Goal: Task Accomplishment & Management: Manage account settings

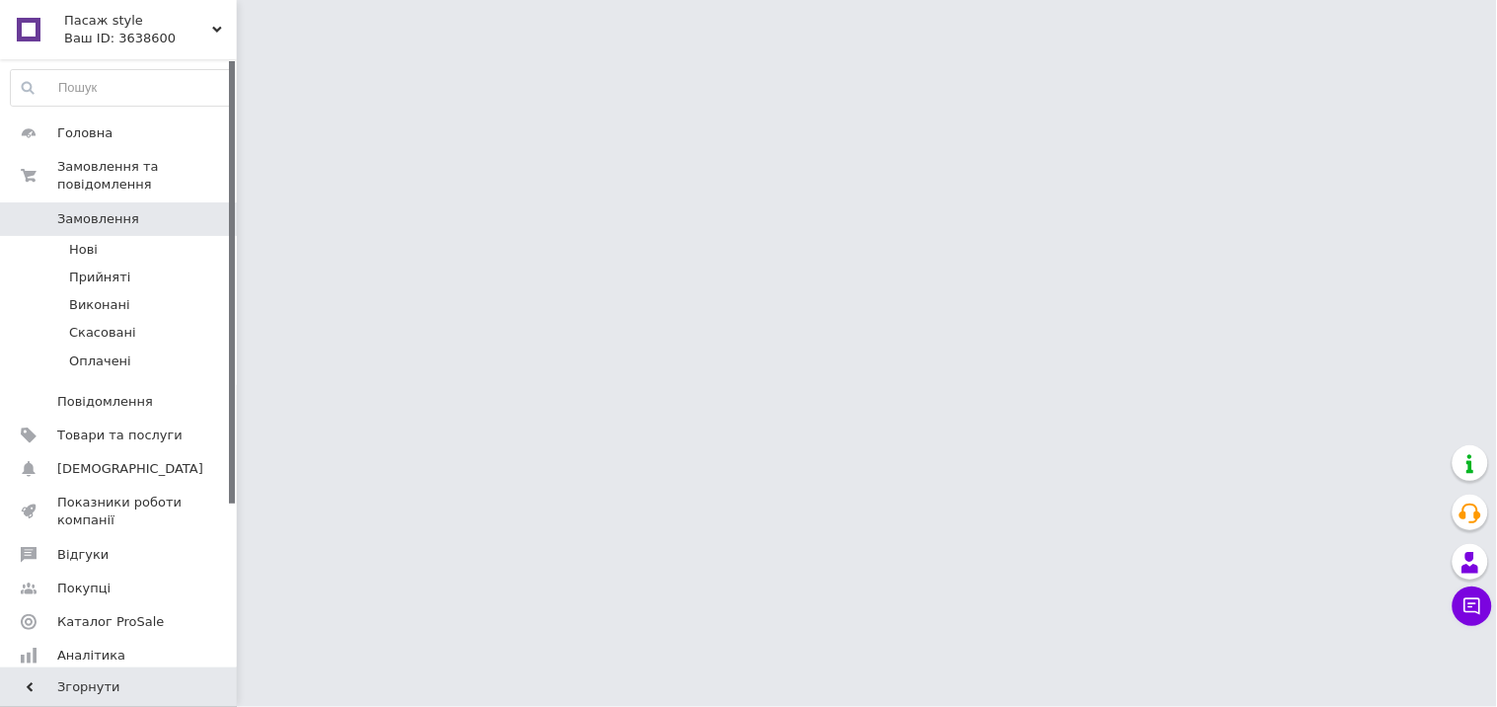
click at [1468, 610] on button "Чат з покупцем" at bounding box center [1472, 605] width 39 height 39
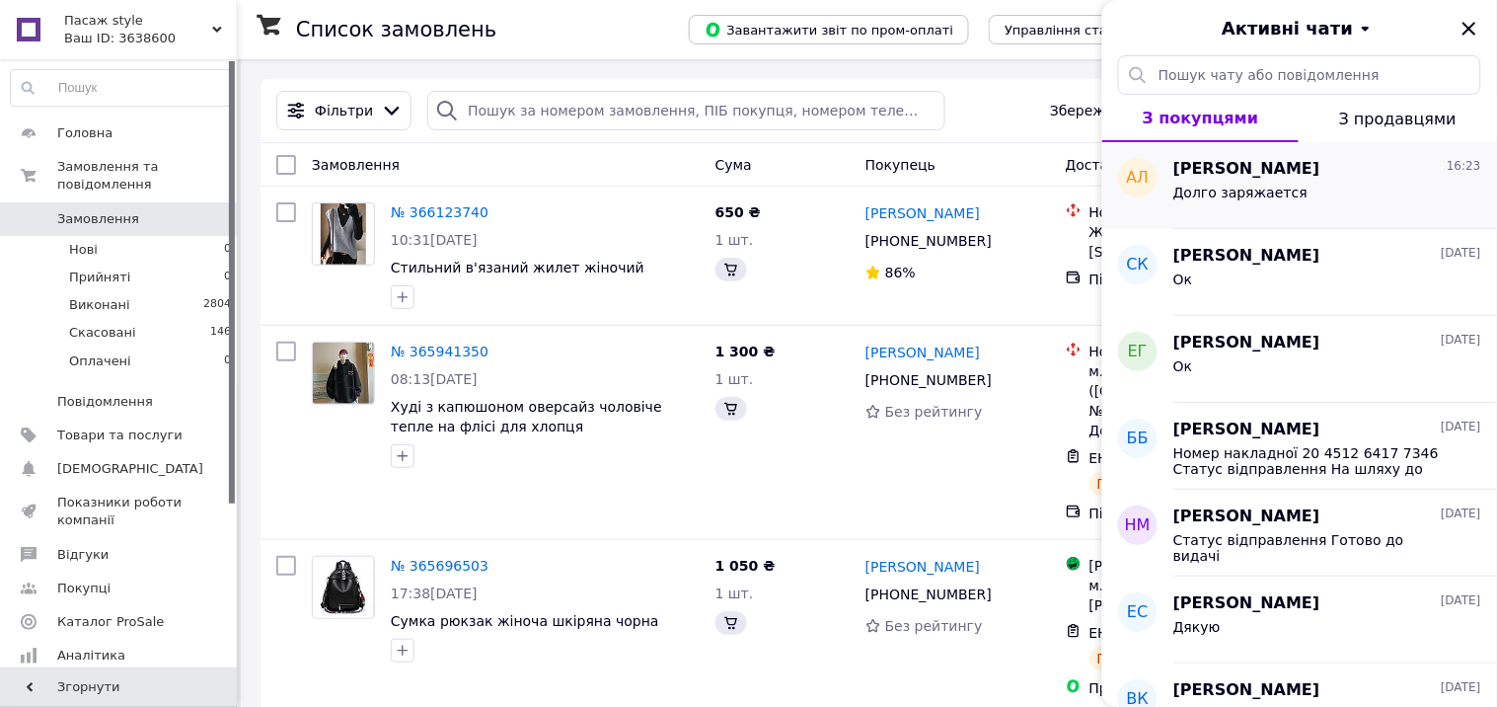
click at [1215, 185] on span "Долго заряжается" at bounding box center [1241, 193] width 134 height 16
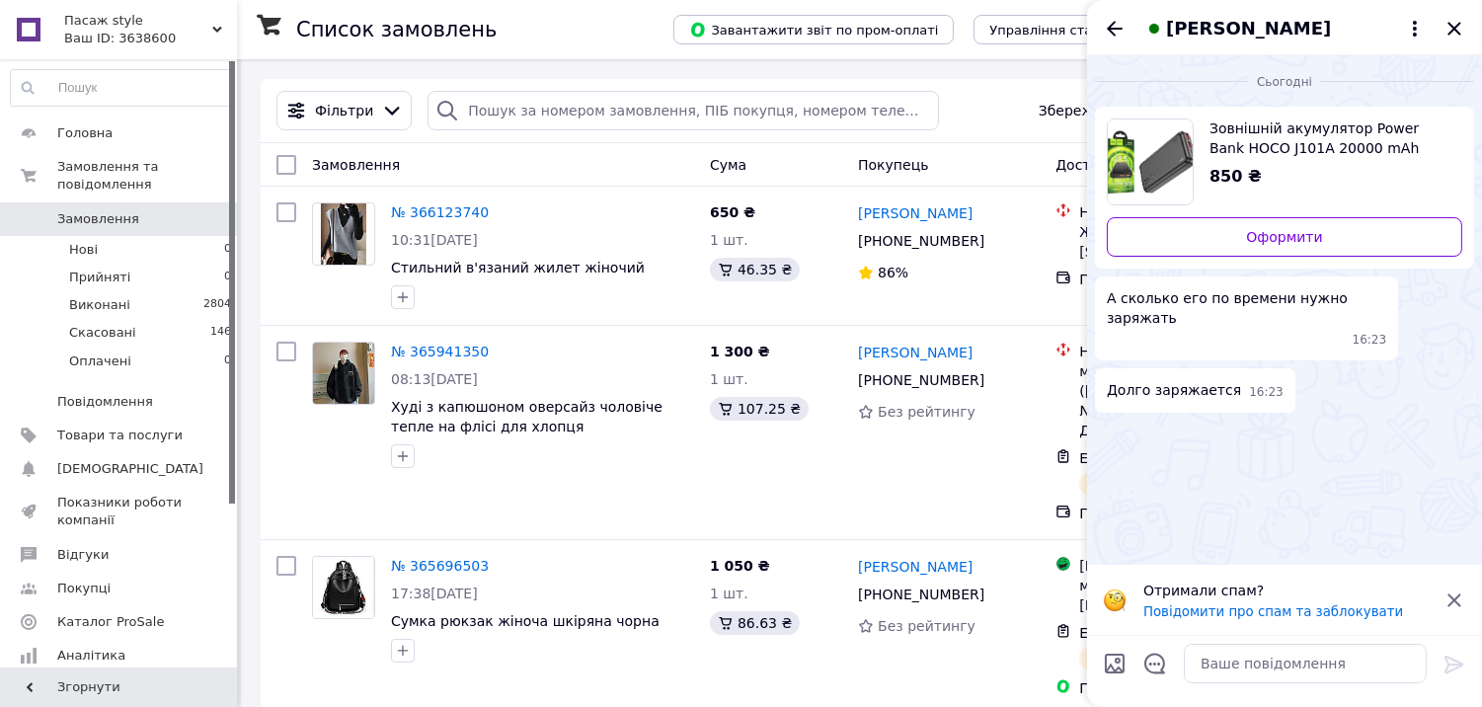
click at [1250, 142] on span "Зовнішній акумулятор Power Bank HOCO J101A 20000 mAh 22.5W чорний" at bounding box center [1327, 137] width 237 height 39
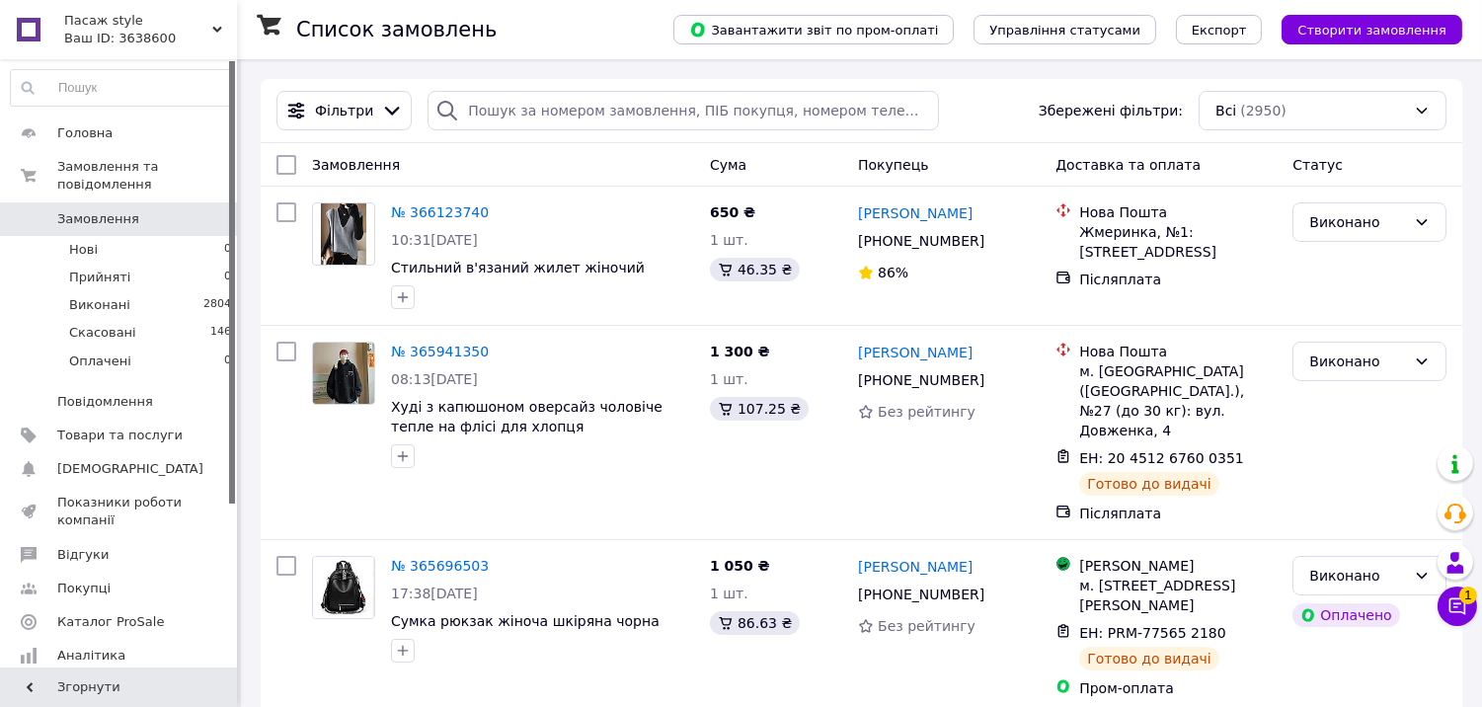
click at [1463, 606] on icon at bounding box center [1457, 606] width 20 height 20
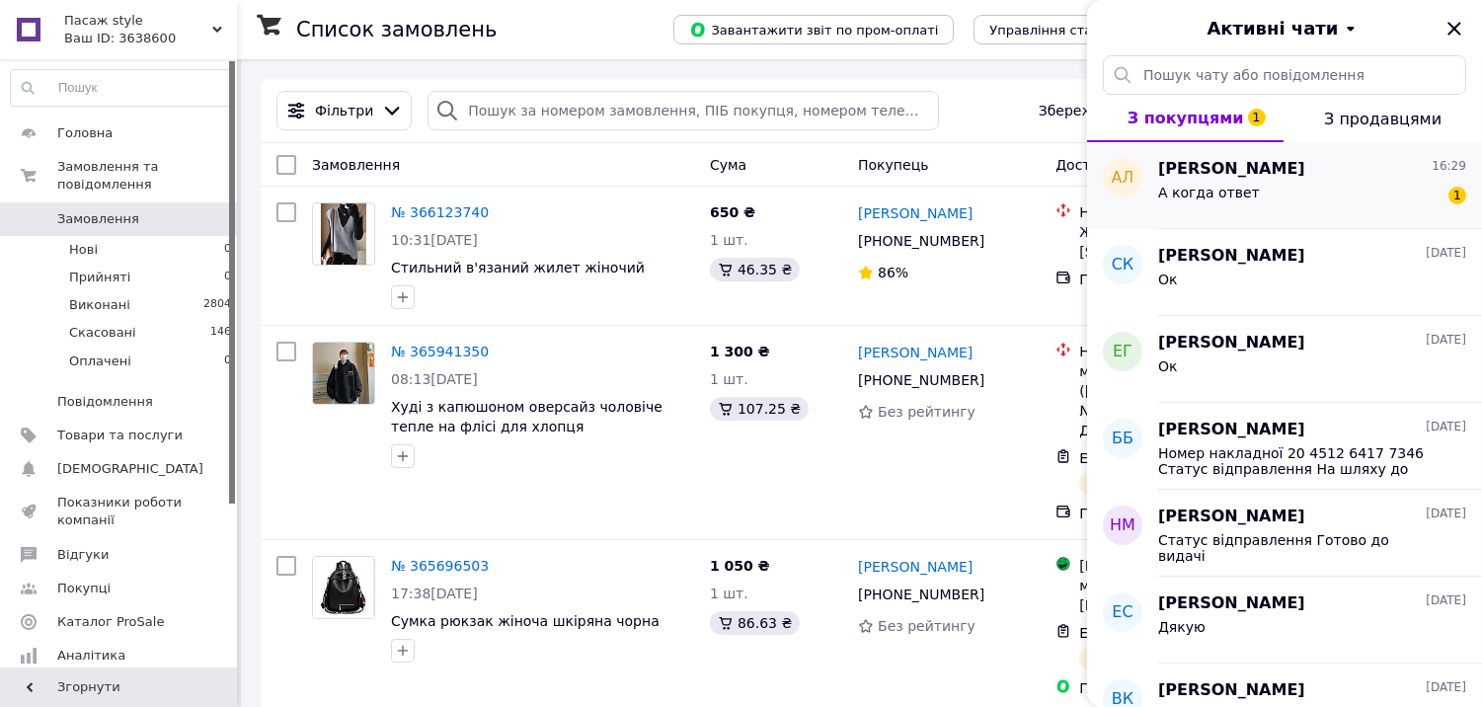
click at [1206, 189] on span "А когда ответ" at bounding box center [1209, 193] width 102 height 16
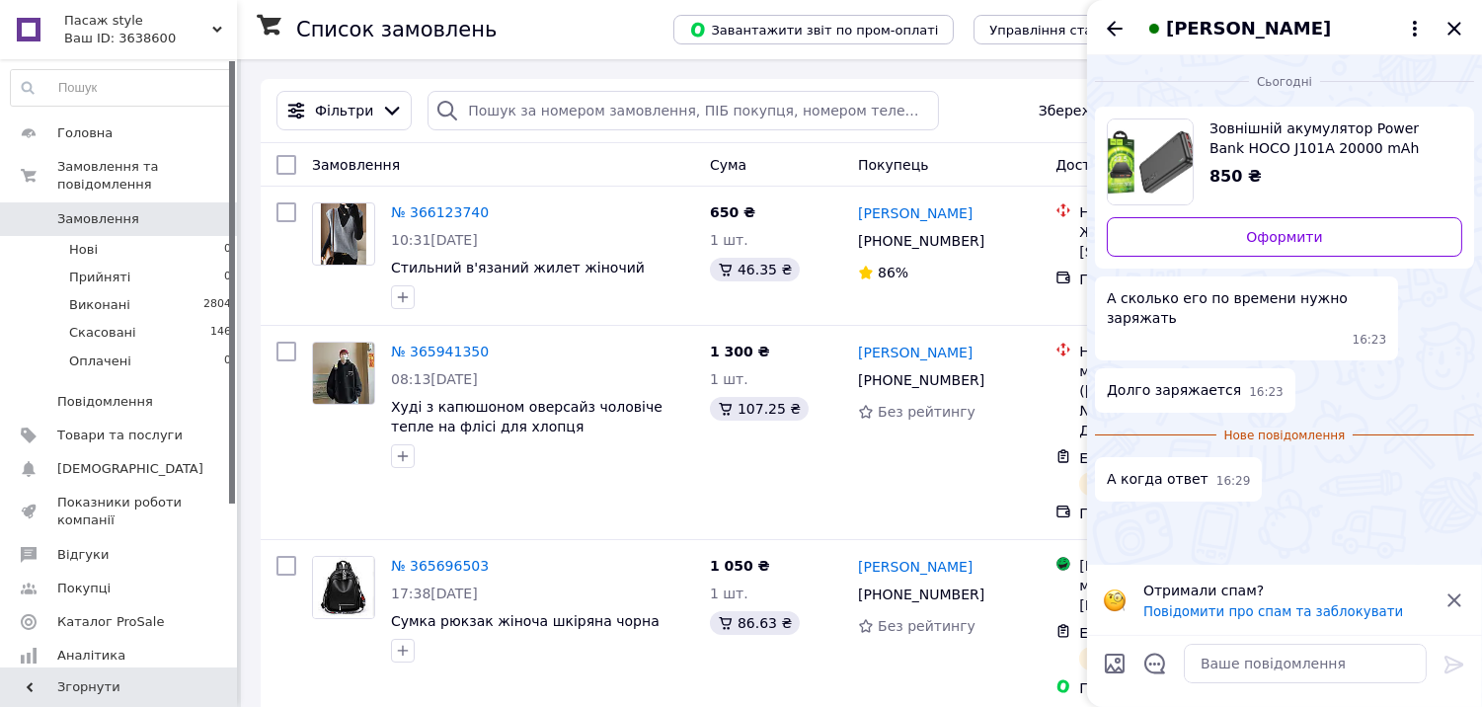
click at [1451, 598] on icon at bounding box center [1454, 600] width 24 height 24
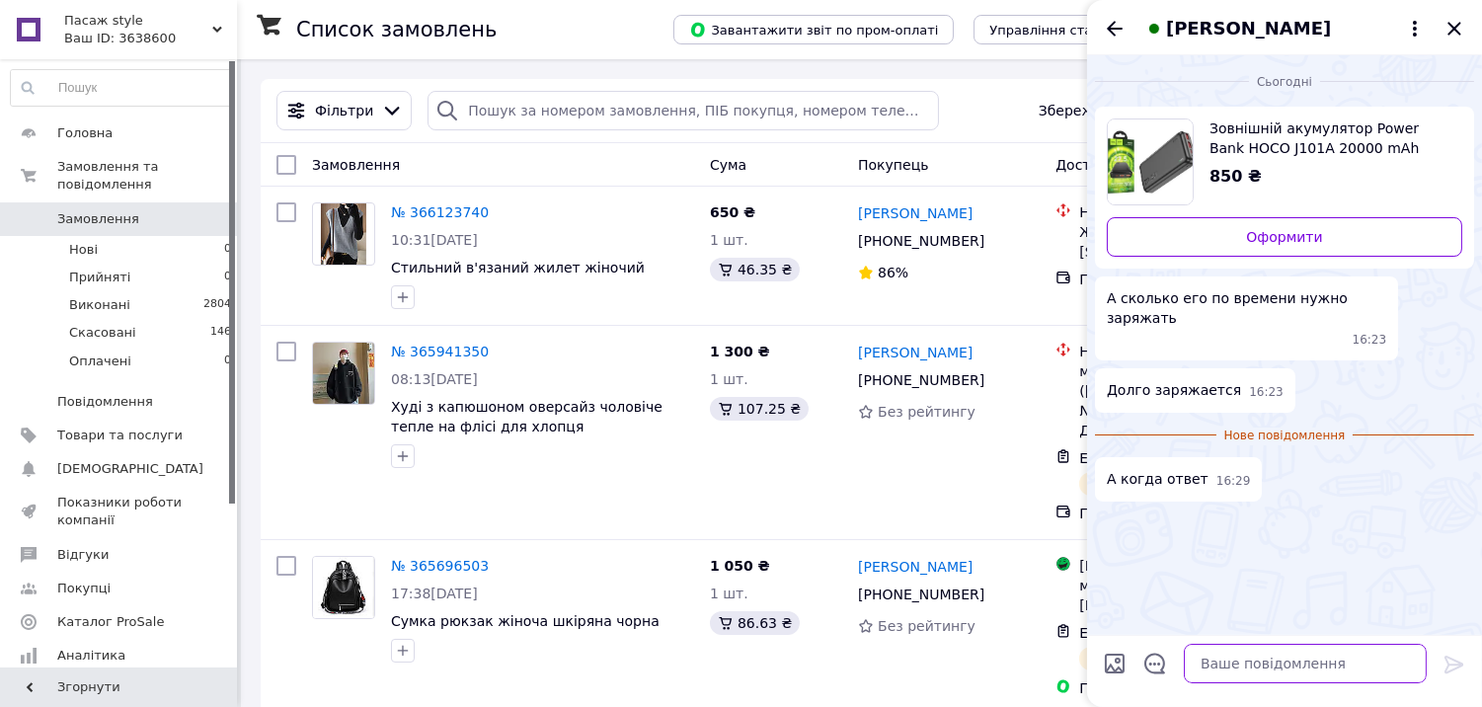
click at [1211, 664] on textarea at bounding box center [1305, 663] width 243 height 39
paste textarea "Power bank Hoco J101A 20000 mAh заряжается примерно за 2 часа при использовании…"
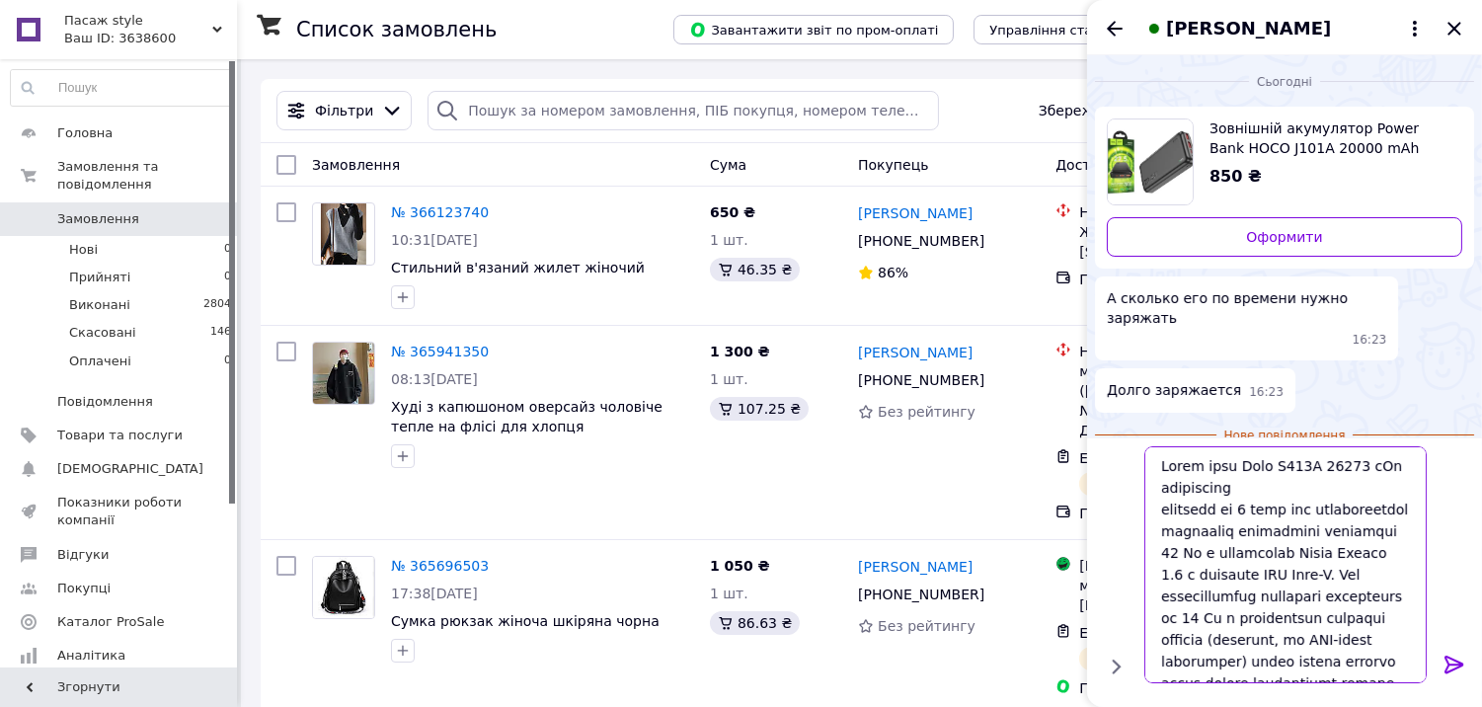
type textarea "Power bank Hoco J101A 20000 mAh заряжается примерно за 2 часа при использовании…"
click at [1443, 661] on icon at bounding box center [1454, 664] width 24 height 24
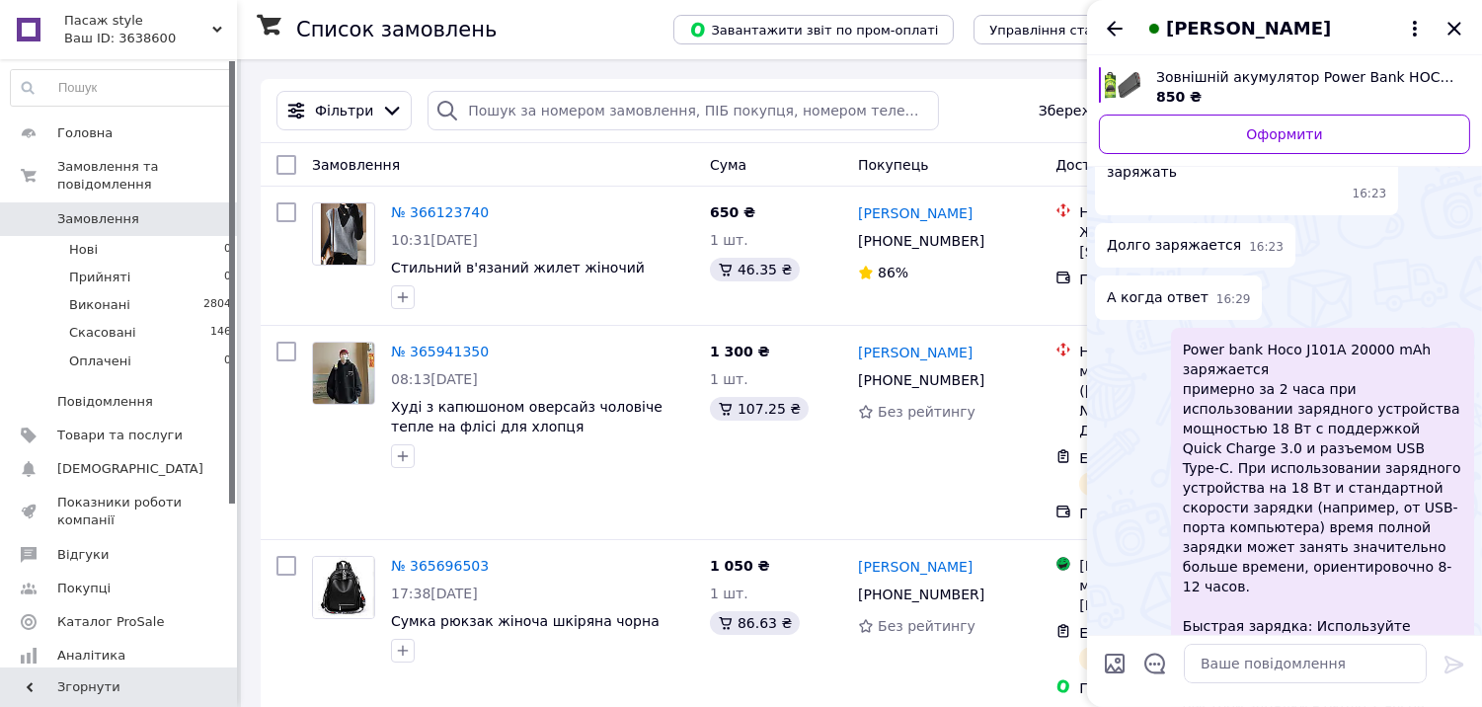
scroll to position [214, 0]
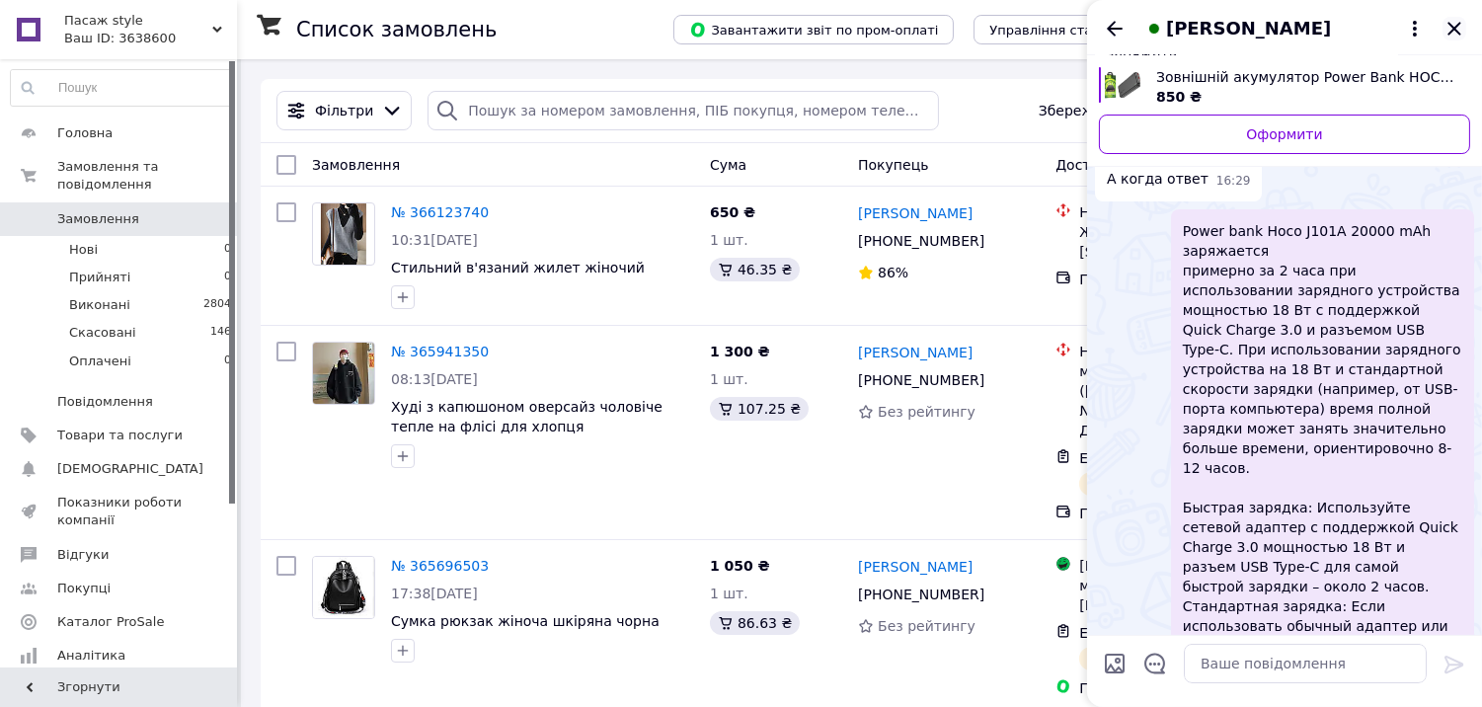
click at [1448, 31] on icon "Закрити" at bounding box center [1454, 29] width 24 height 24
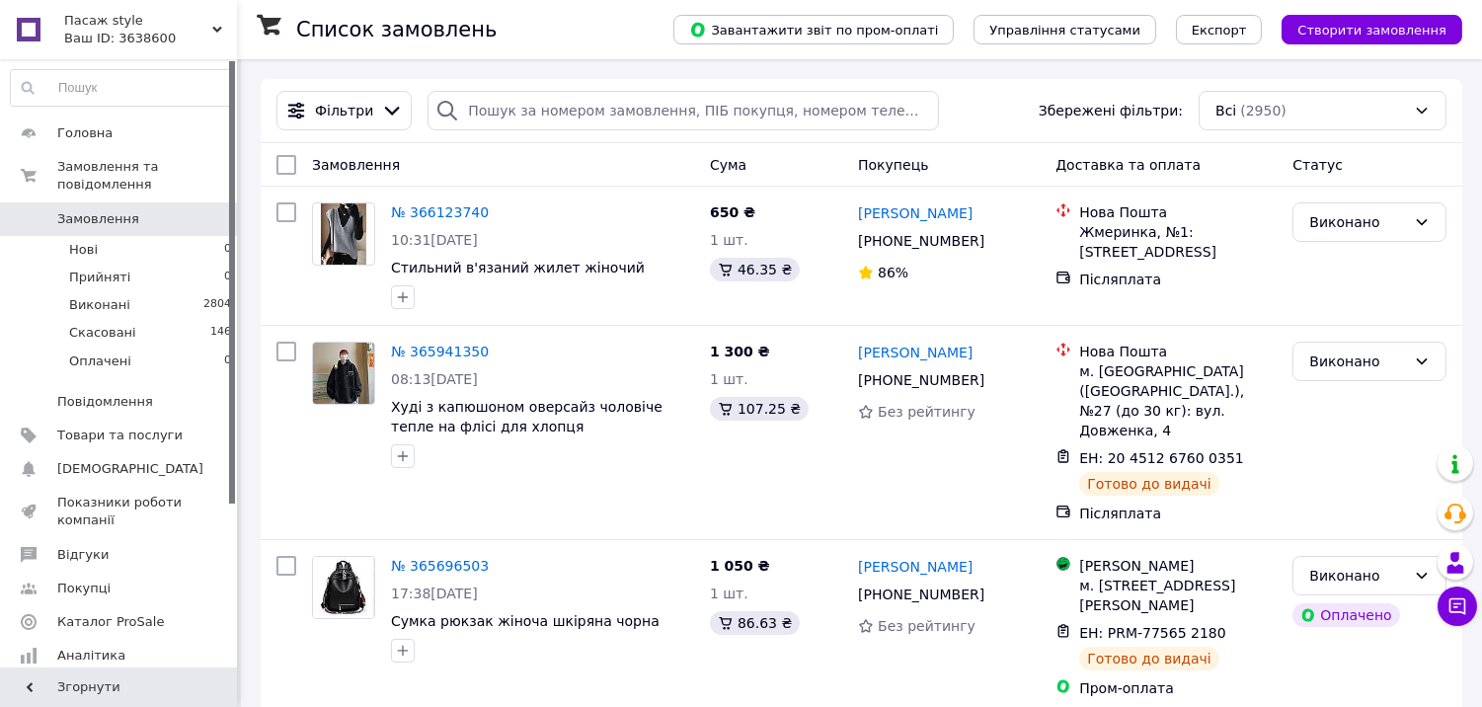
click at [910, 355] on link "[PERSON_NAME]" at bounding box center [915, 353] width 115 height 20
click at [1456, 603] on icon at bounding box center [1457, 606] width 20 height 20
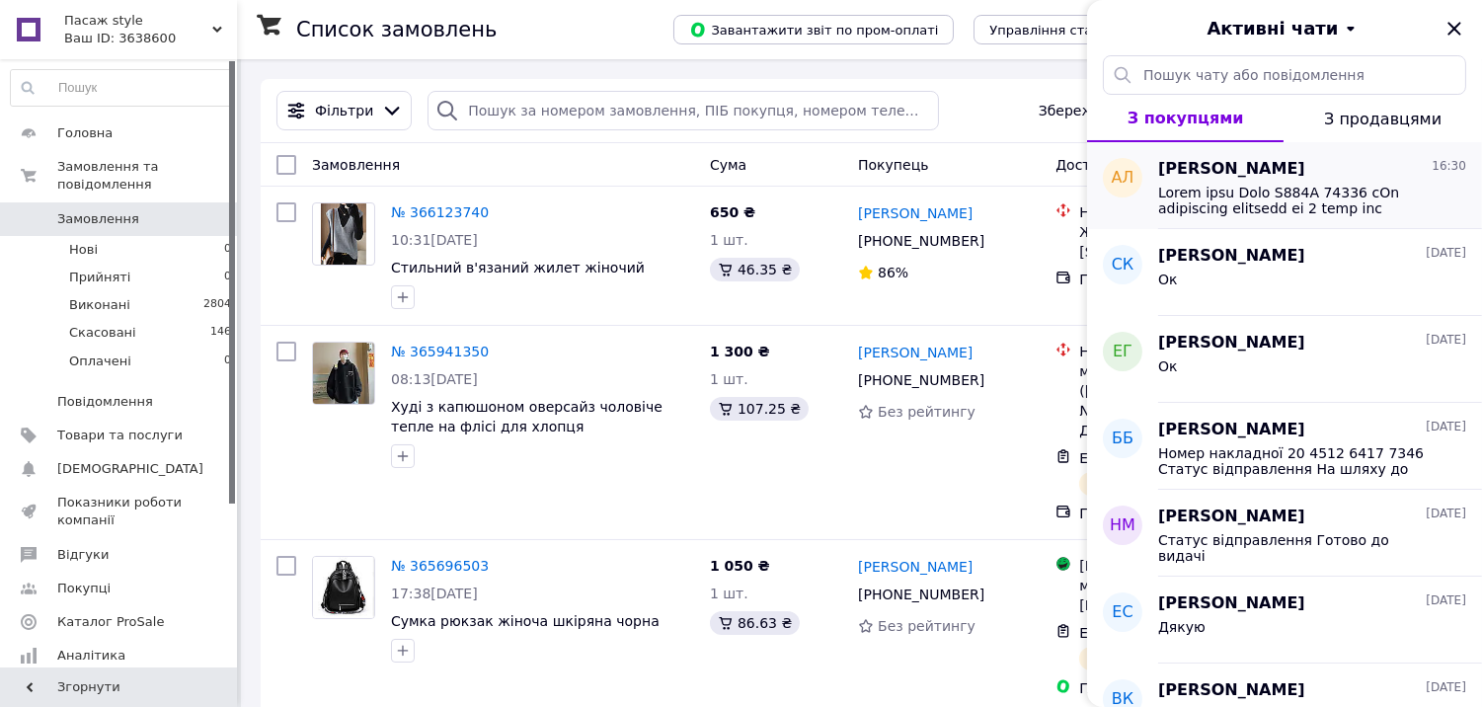
click at [1229, 190] on span at bounding box center [1298, 201] width 280 height 32
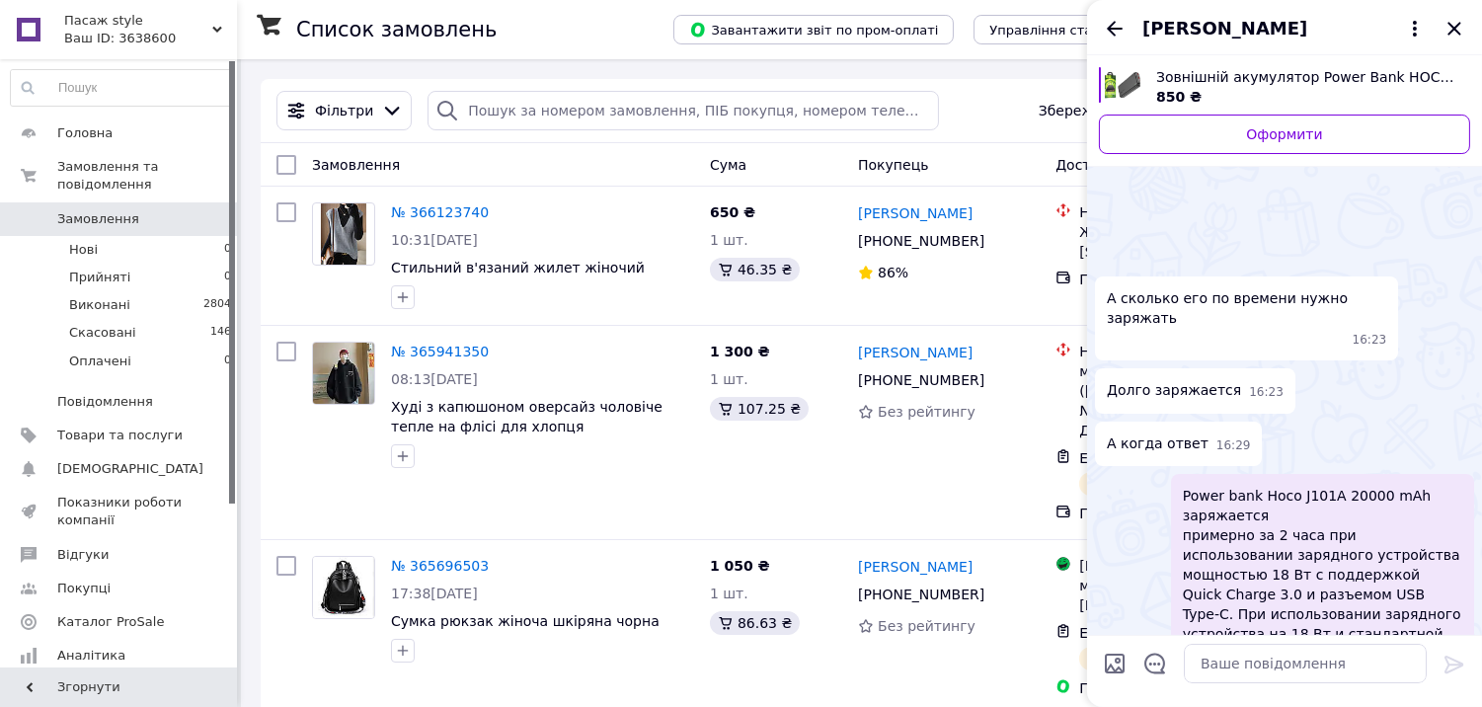
scroll to position [265, 0]
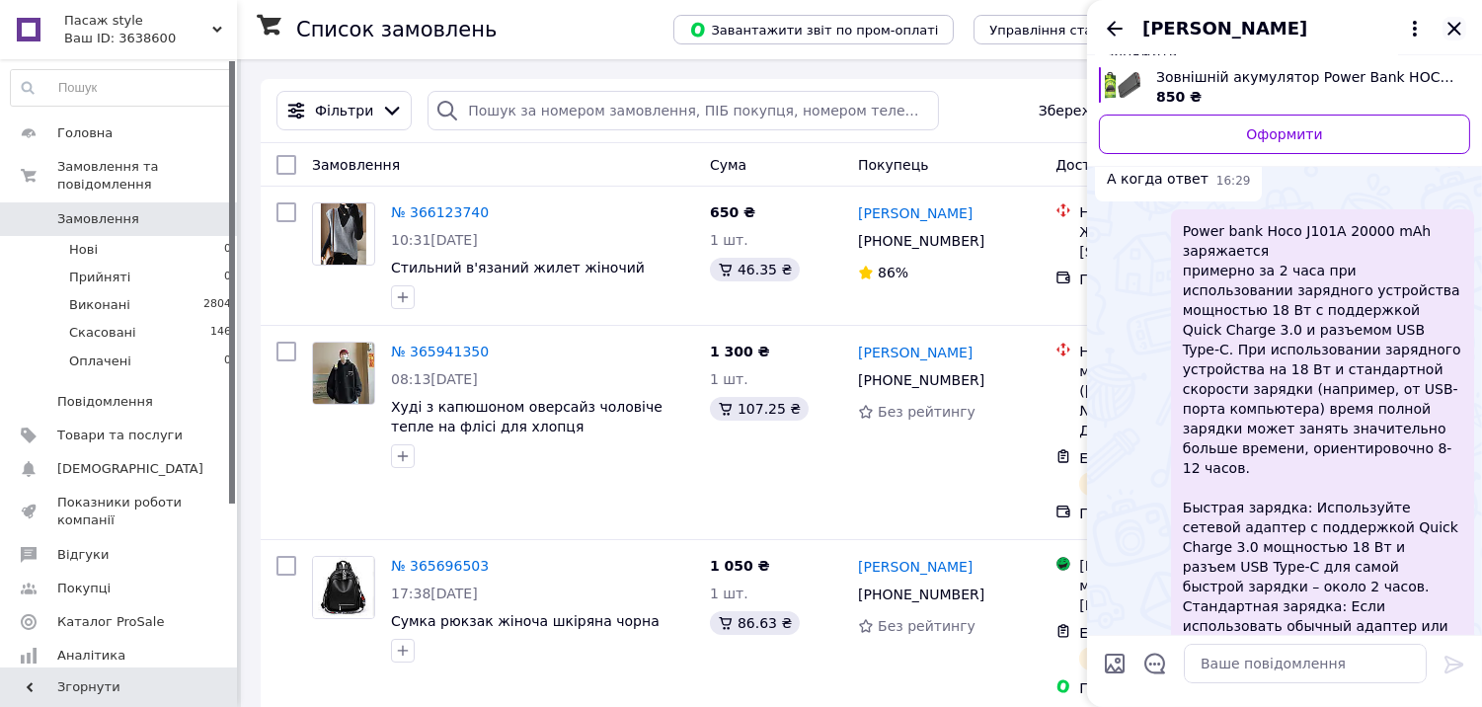
click at [1455, 27] on icon "Закрити" at bounding box center [1453, 28] width 13 height 13
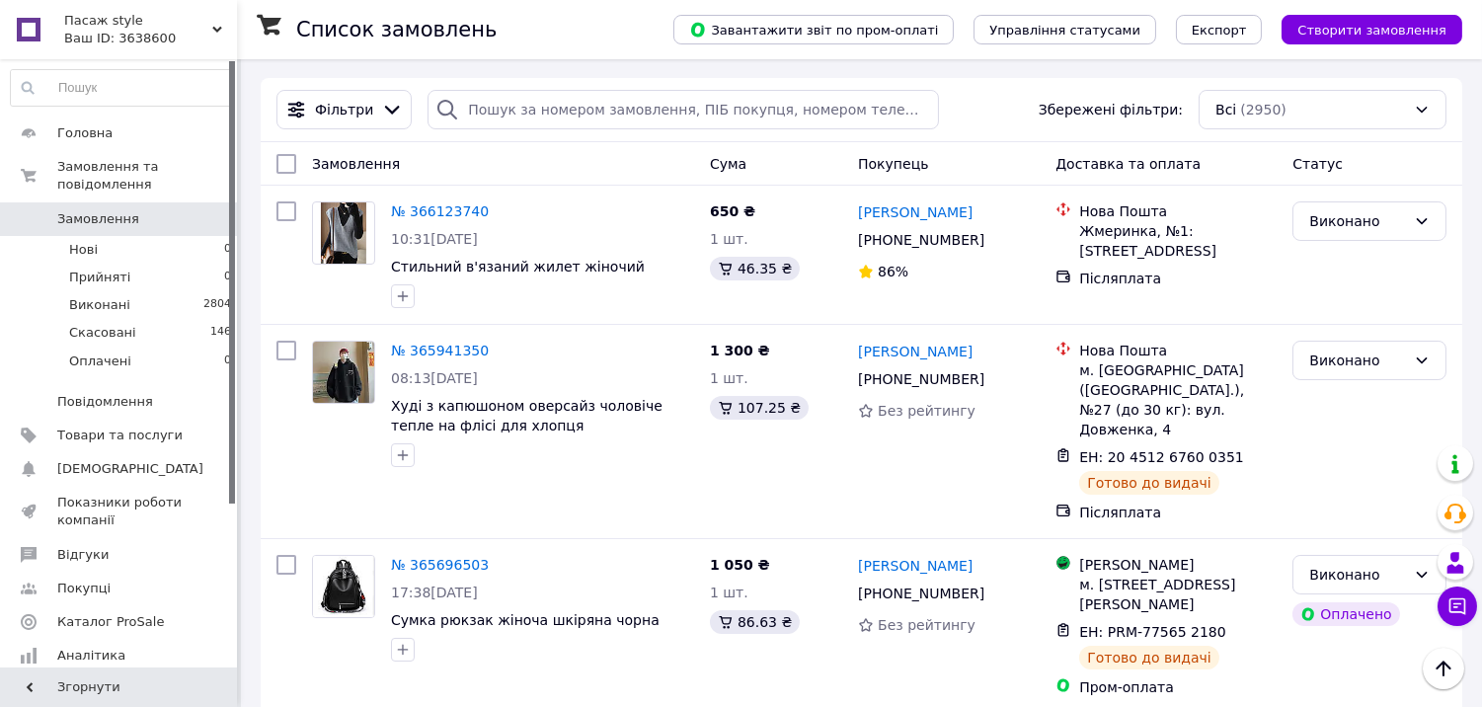
scroll to position [0, 0]
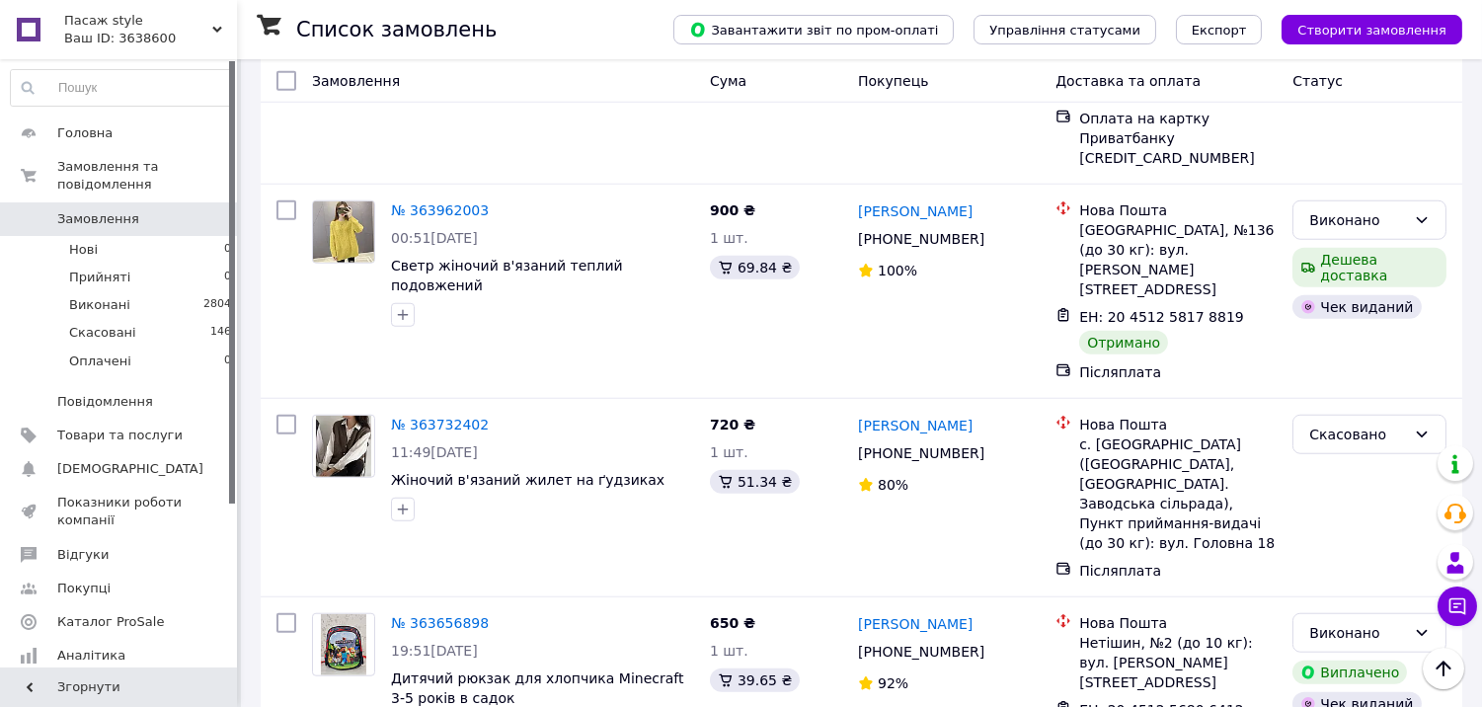
scroll to position [2741, 0]
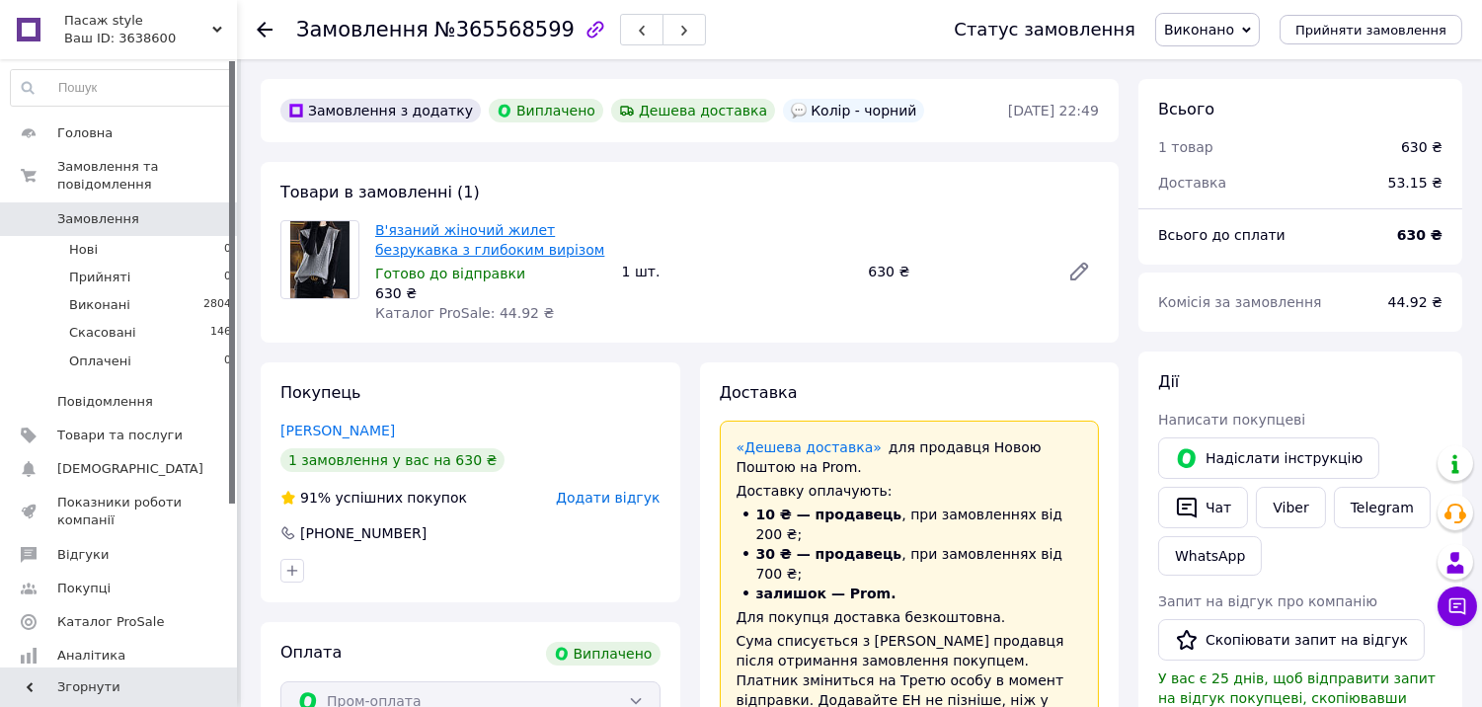
scroll to position [114, 0]
click at [428, 248] on link "В'язаний жіночий жилет безрукавка з глибоким вирізом" at bounding box center [489, 240] width 229 height 36
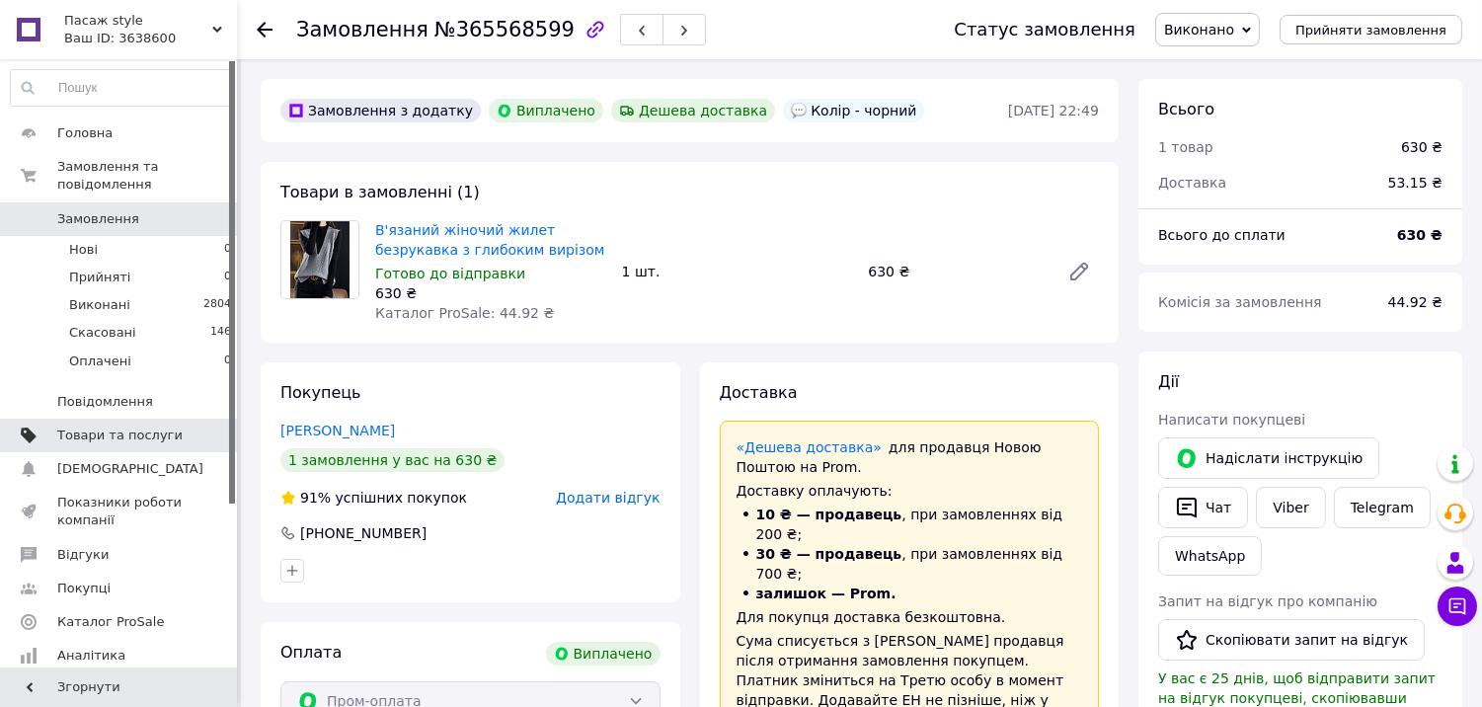
click at [99, 426] on span "Товари та послуги" at bounding box center [119, 435] width 125 height 18
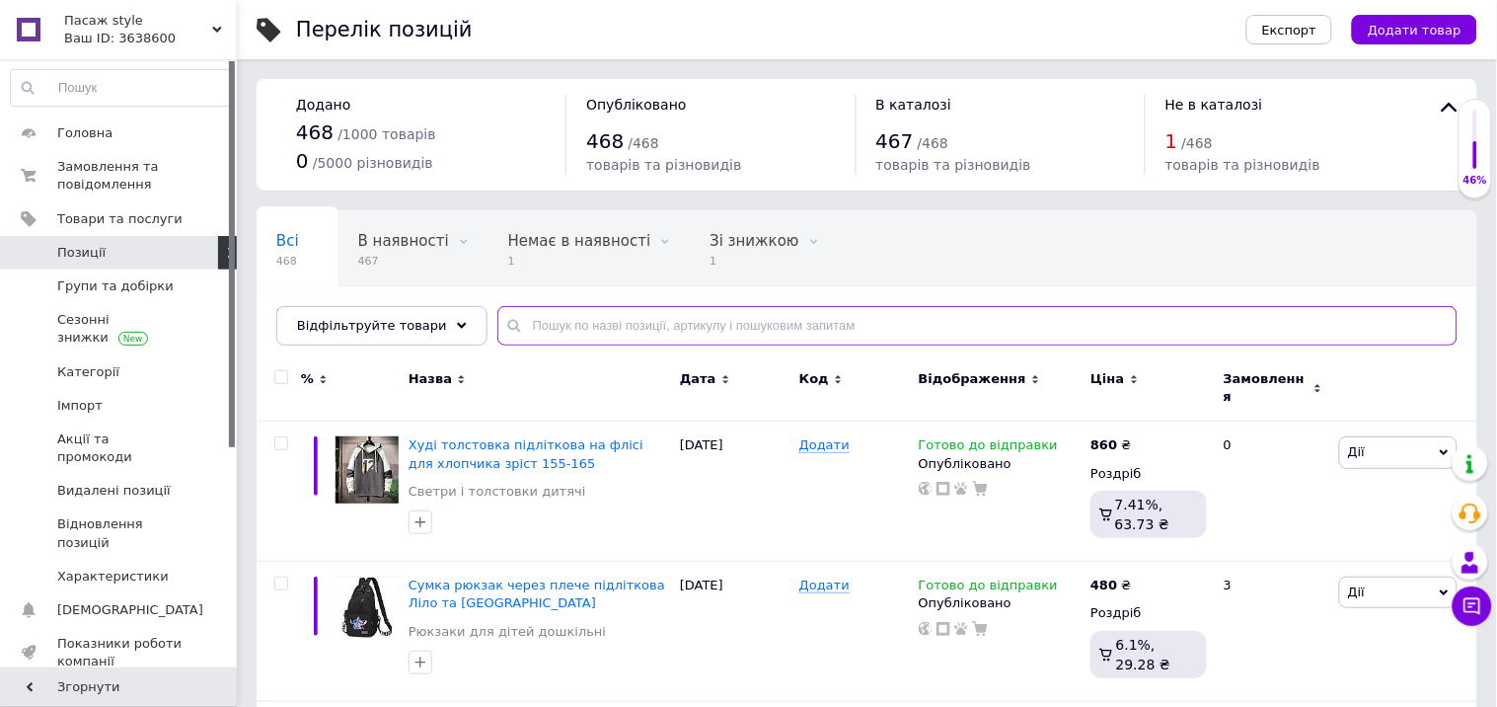
click at [536, 321] on input "text" at bounding box center [978, 325] width 960 height 39
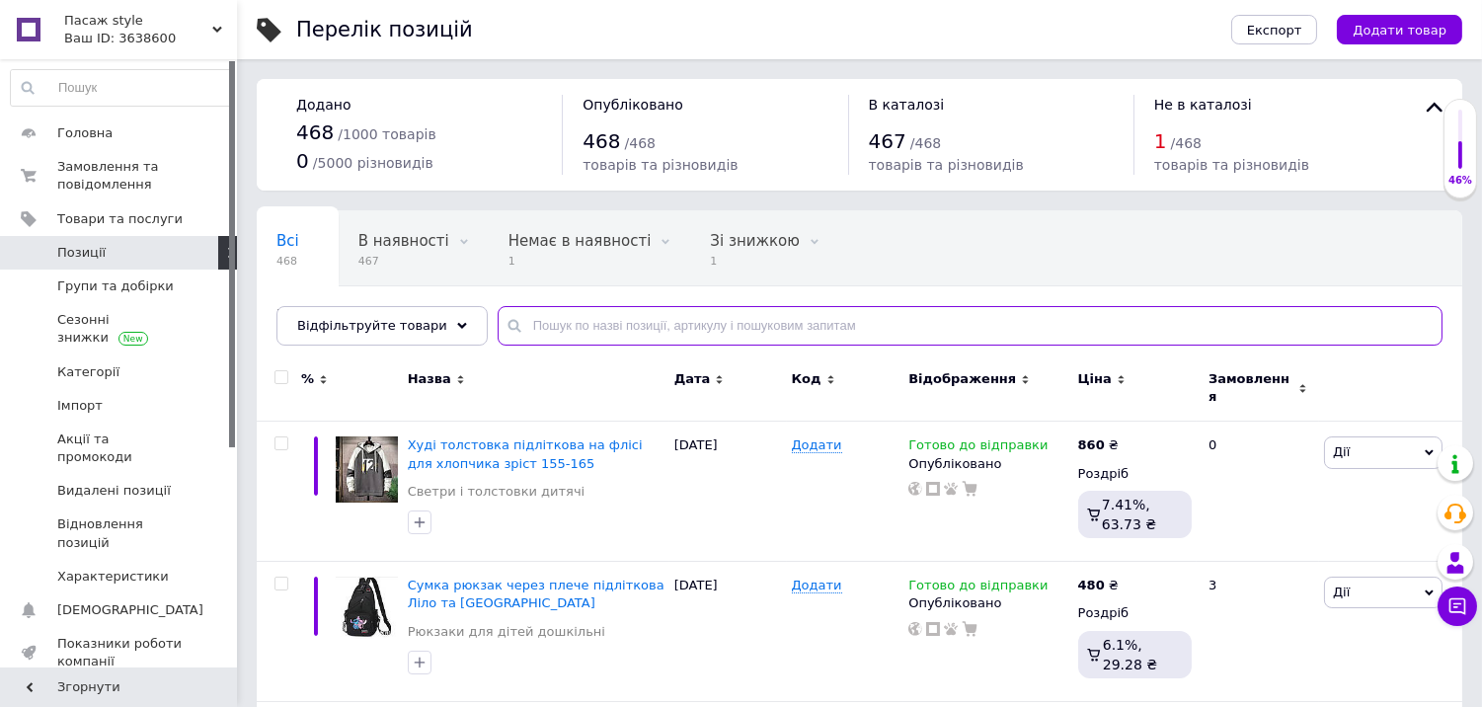
paste input "В'язаний жіночий жилет безрукавка з глибоким вирізом"
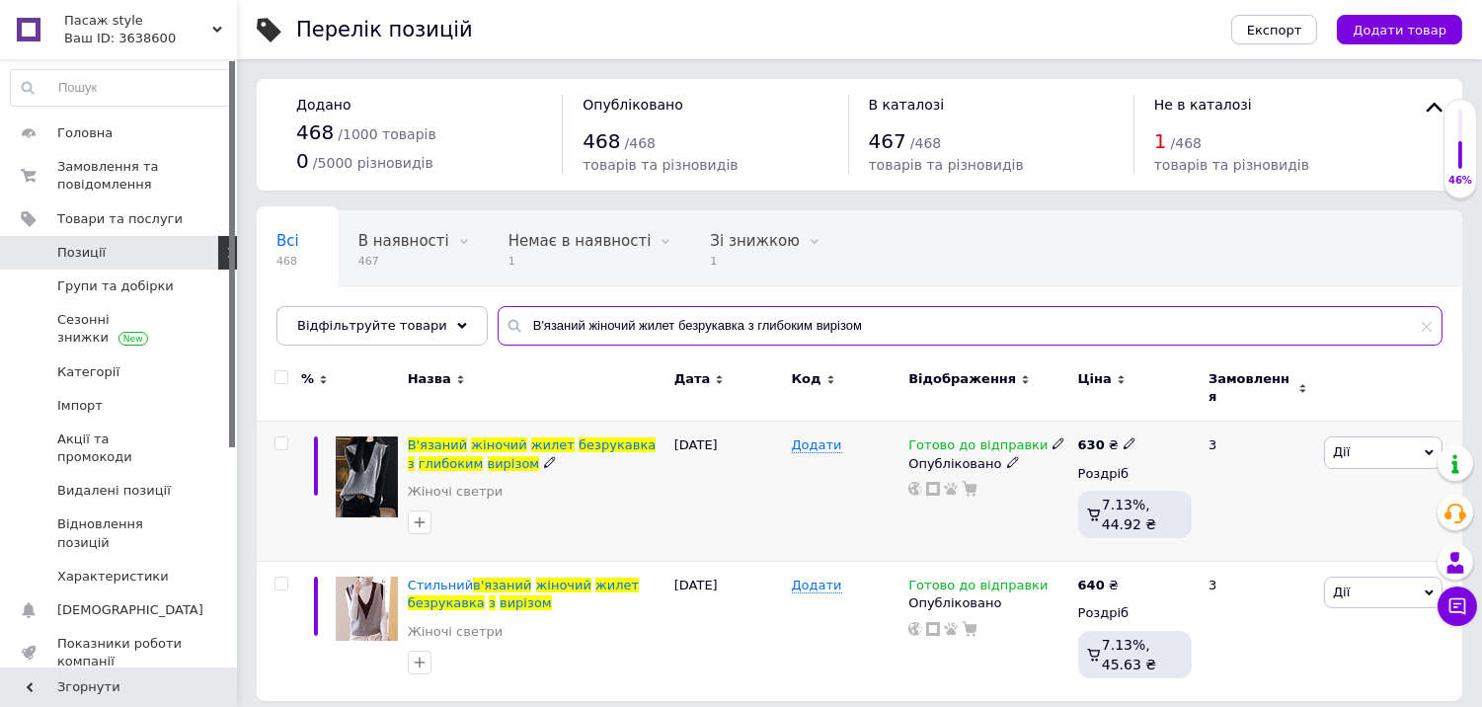
scroll to position [1, 0]
type input "В'язаний жіночий жилет безрукавка з глибоким вирізом"
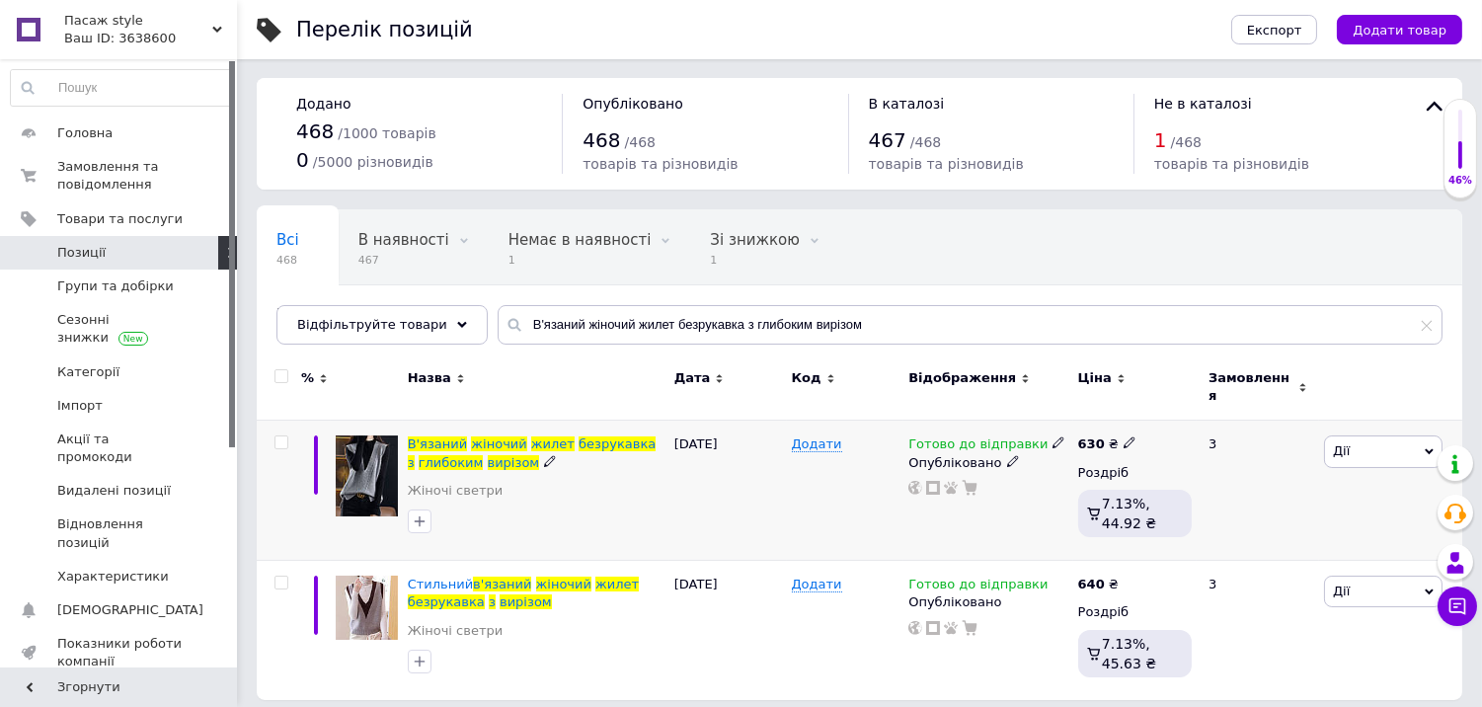
click at [1123, 436] on icon at bounding box center [1129, 442] width 12 height 12
type input "680"
click at [985, 511] on div "Готово до відправки Опубліковано" at bounding box center [987, 491] width 169 height 140
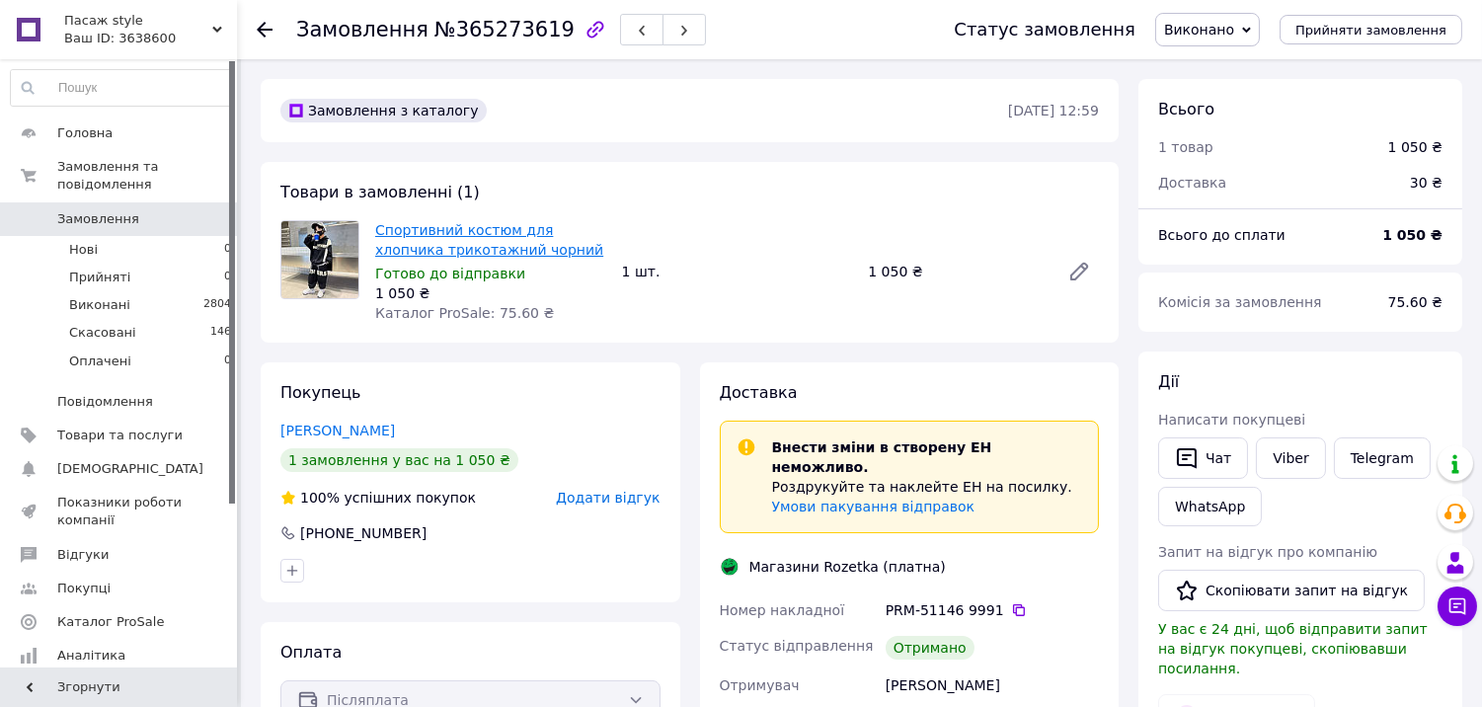
click at [450, 247] on link "Спортивний костюм для хлопчика трикотажний чорний" at bounding box center [489, 240] width 228 height 36
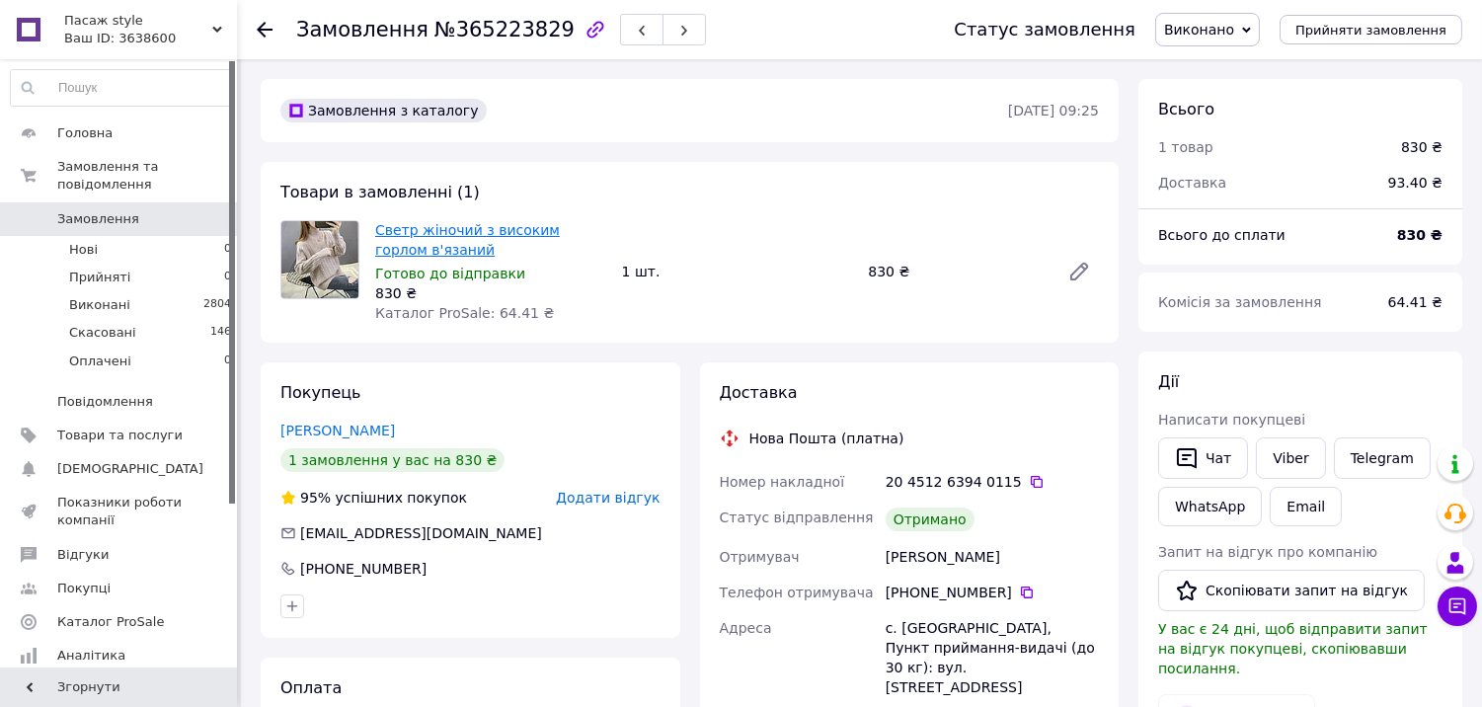
click at [431, 230] on link "Светр жіночий з високим горлом в'язаний" at bounding box center [467, 240] width 185 height 36
click at [99, 426] on span "Товари та послуги" at bounding box center [119, 435] width 125 height 18
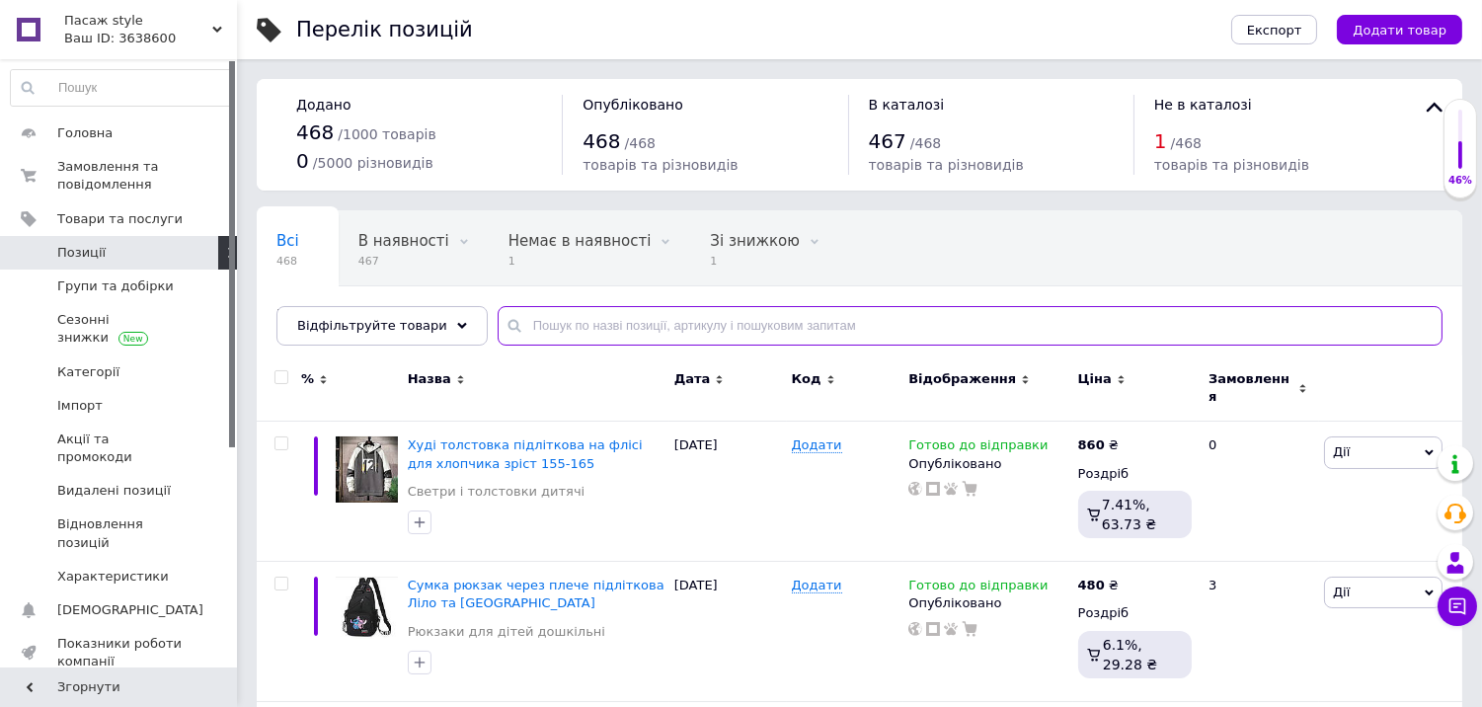
click at [537, 319] on input "text" at bounding box center [970, 325] width 945 height 39
paste input "Светр жіночий з високим горлом в'язаний"
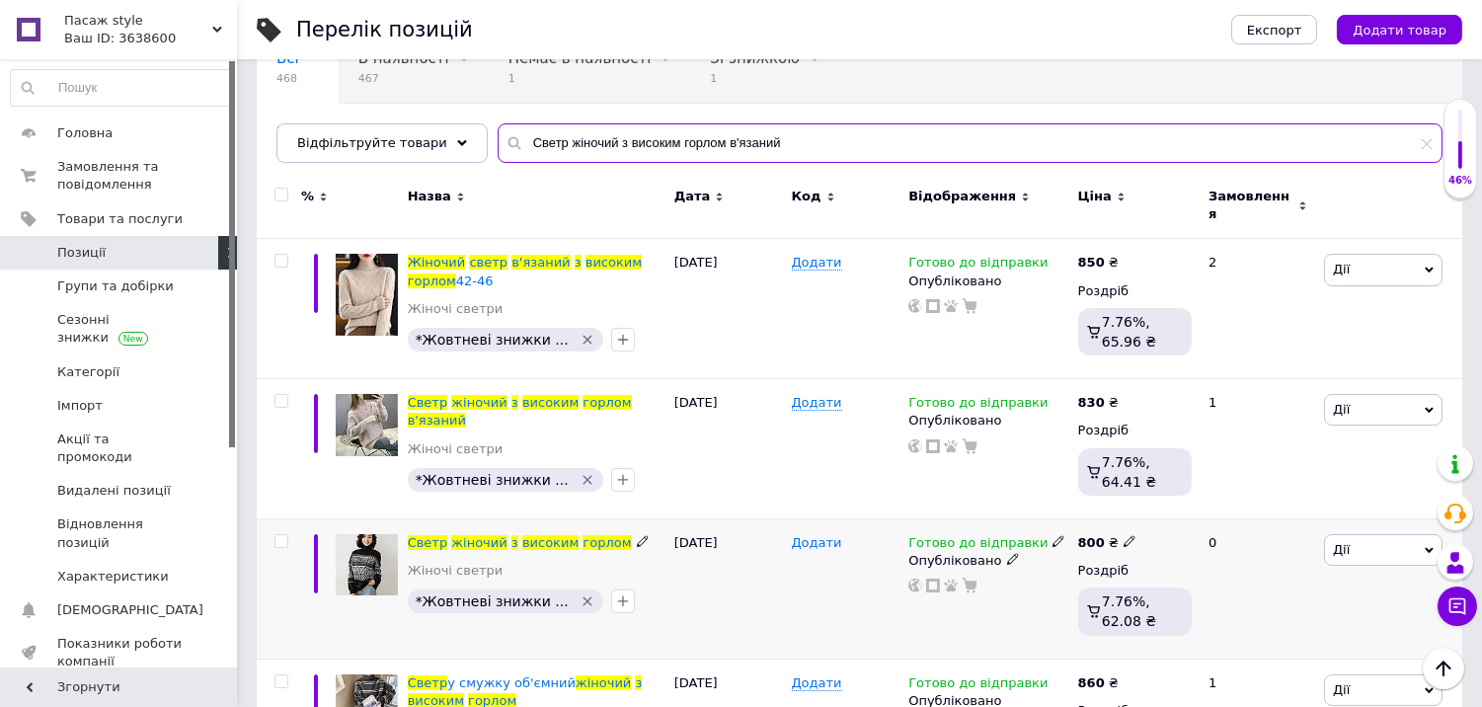
scroll to position [219, 0]
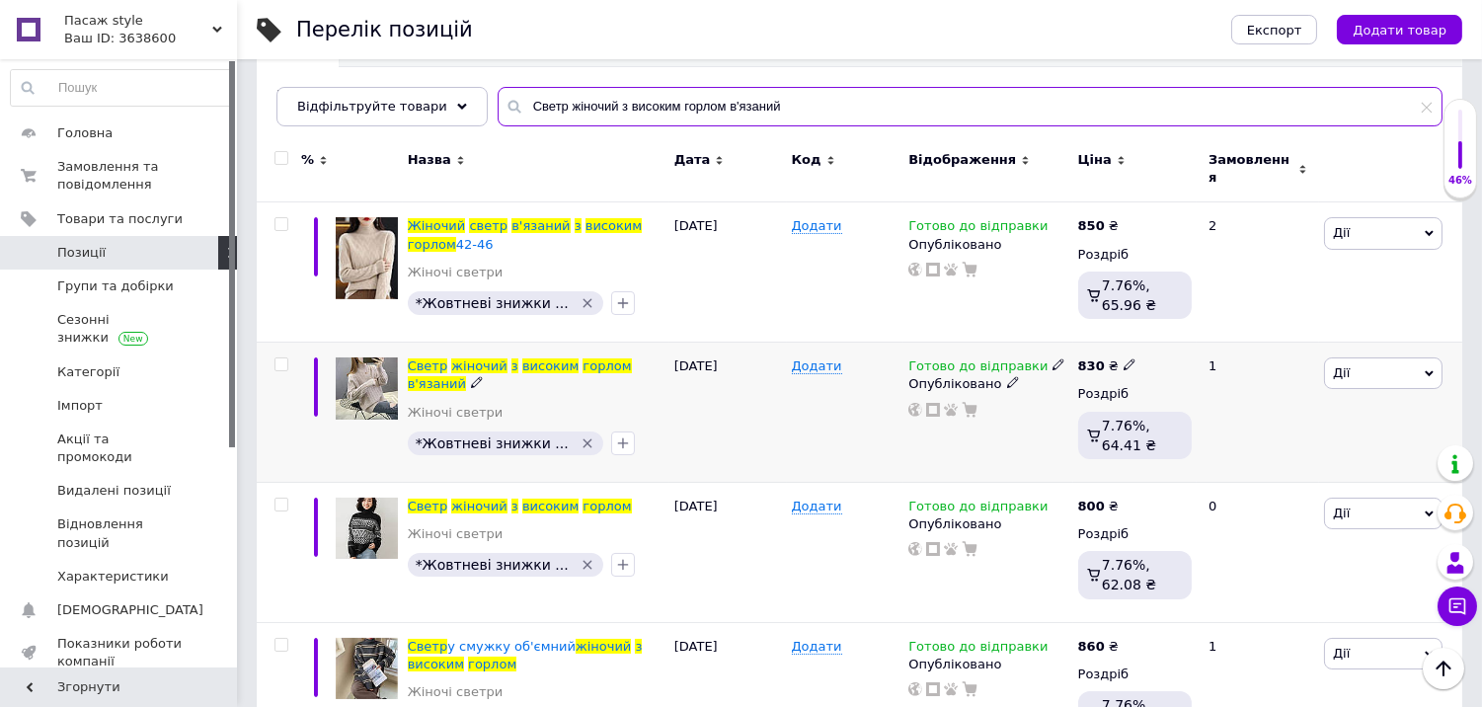
type input "Светр жіночий з високим горлом в'язаний"
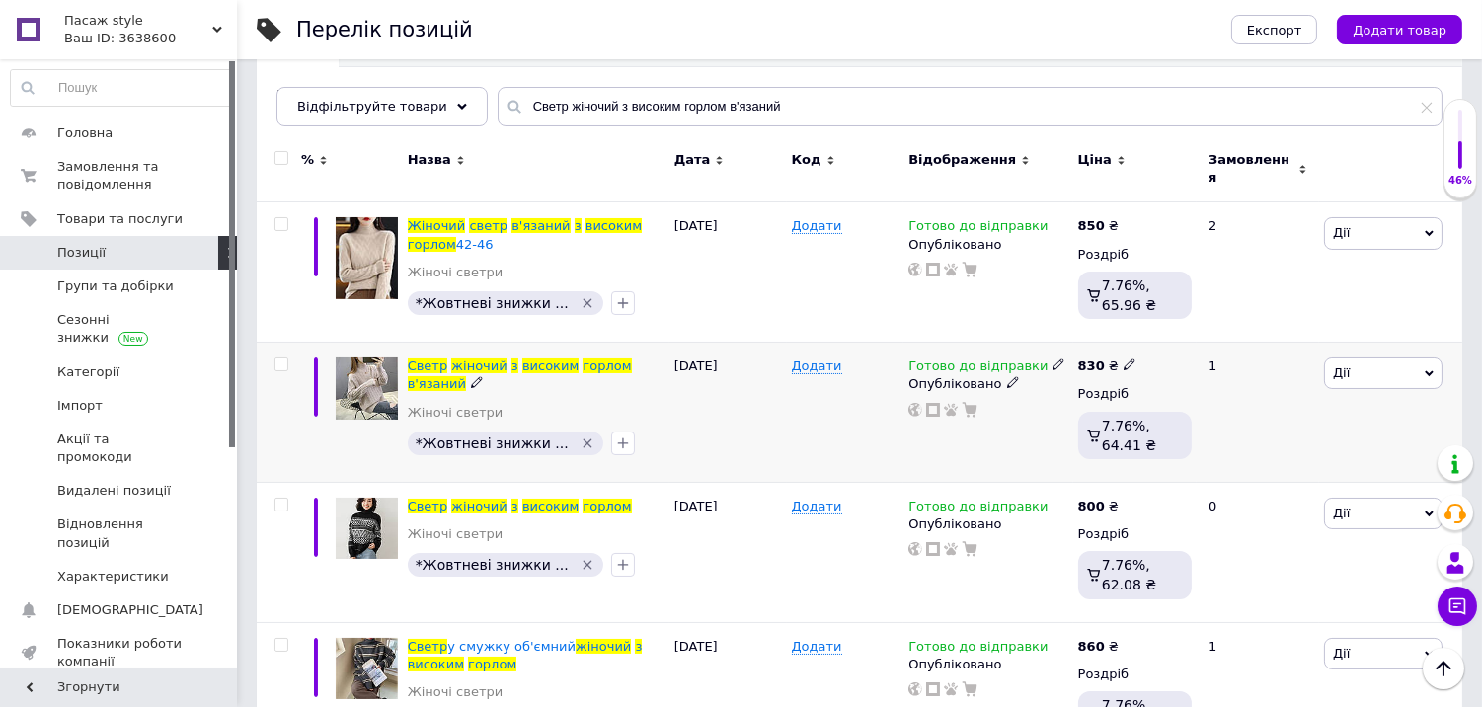
click at [1123, 358] on icon at bounding box center [1129, 364] width 12 height 12
type input "870"
click at [929, 431] on div "Комісія за замовлення" at bounding box center [947, 422] width 237 height 51
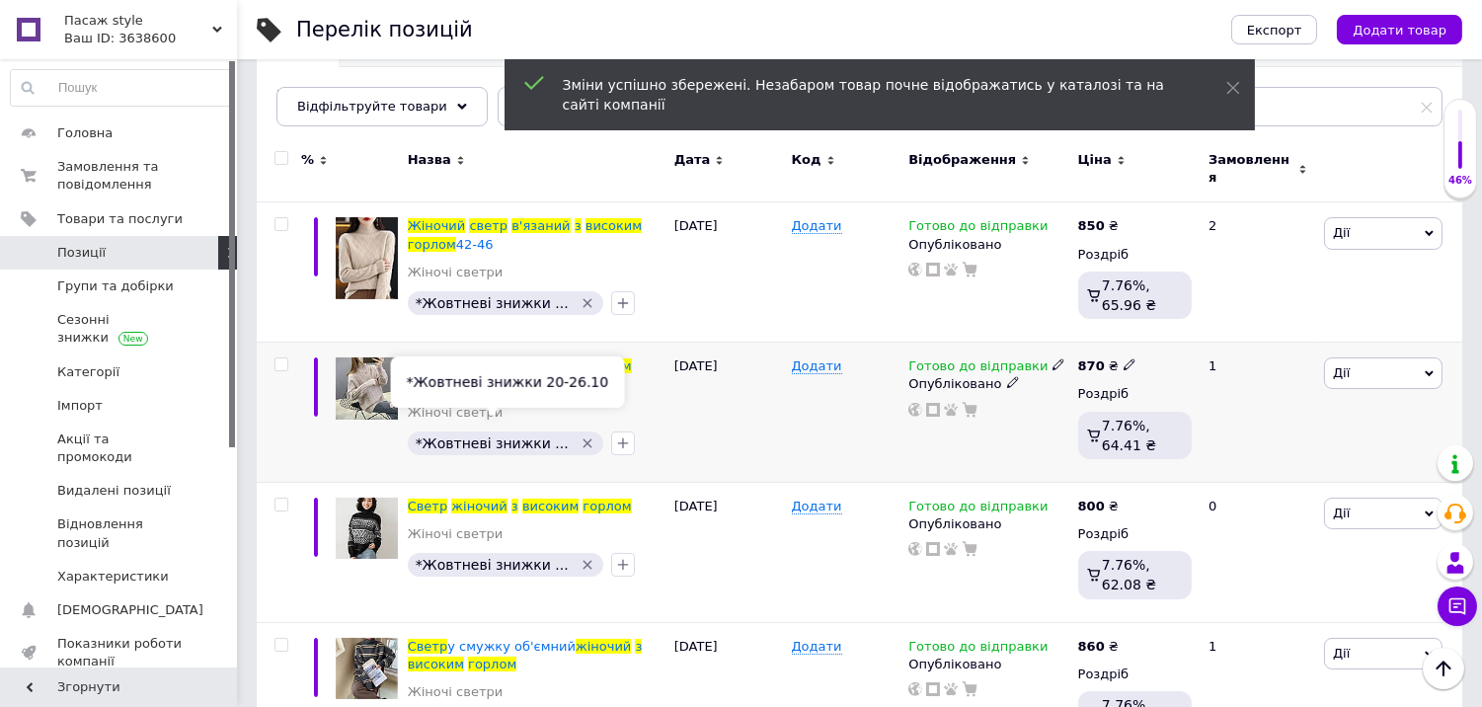
click at [579, 435] on icon "Видалити мітку" at bounding box center [587, 443] width 16 height 16
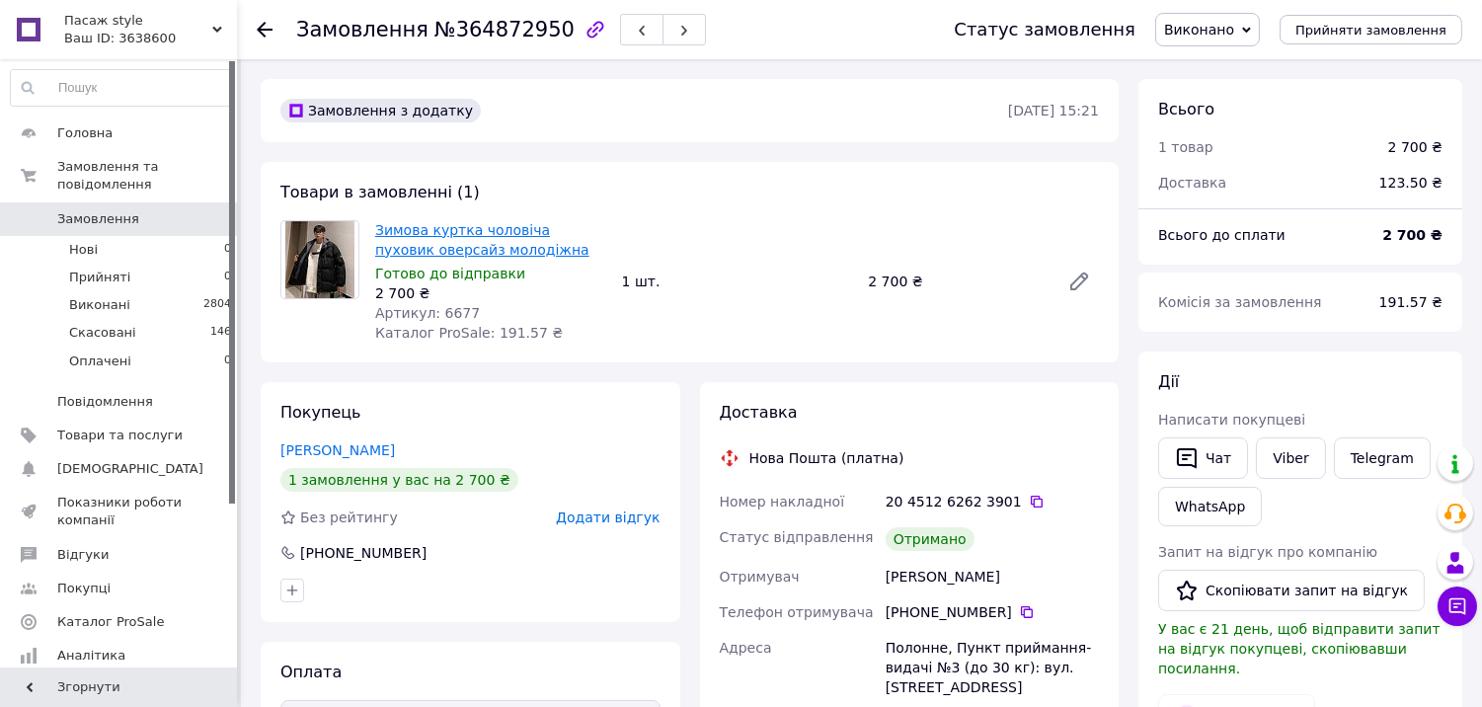
click at [478, 244] on link "Зимова куртка чоловіча пуховик оверсайз молодіжна" at bounding box center [482, 240] width 214 height 36
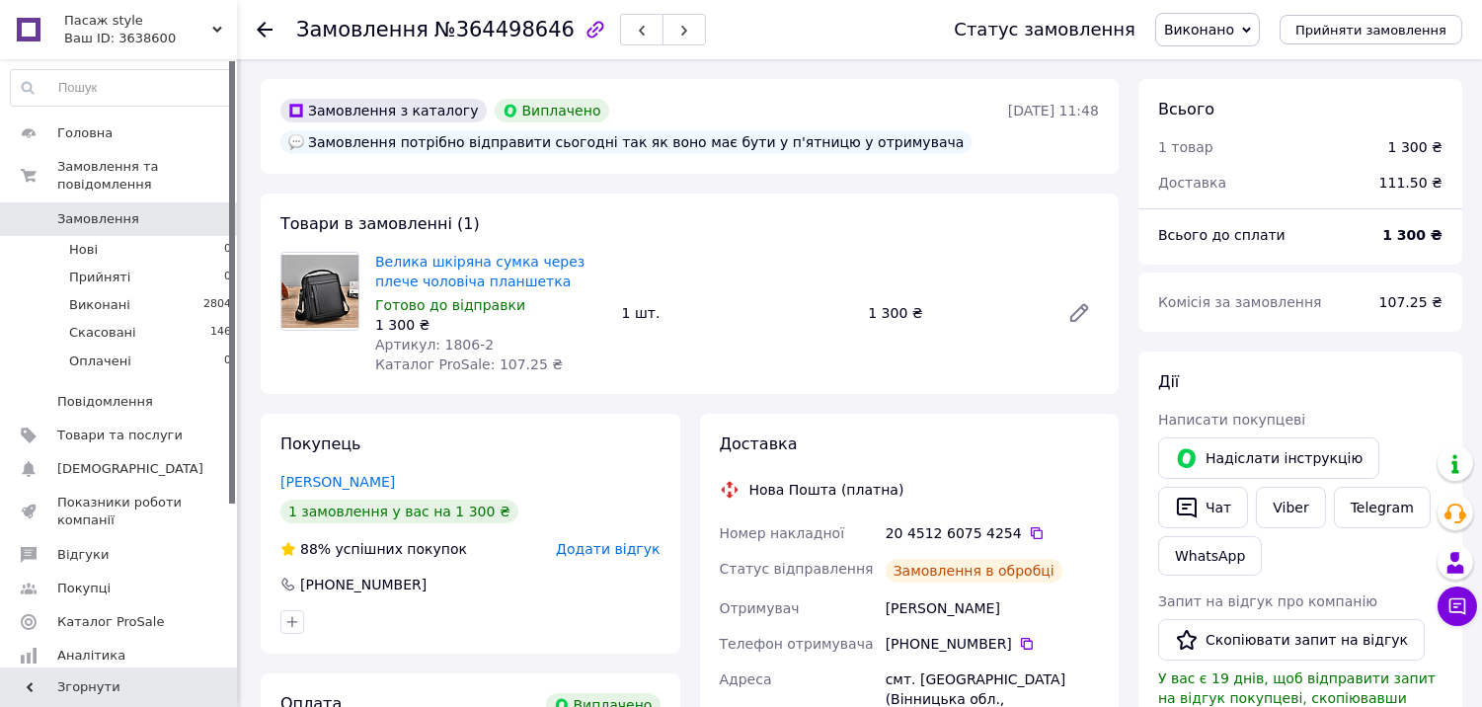
scroll to position [46, 0]
drag, startPoint x: 479, startPoint y: 342, endPoint x: 434, endPoint y: 347, distance: 44.8
click at [434, 347] on div "Артикул: 1806-2" at bounding box center [490, 345] width 231 height 20
copy span "1806-2"
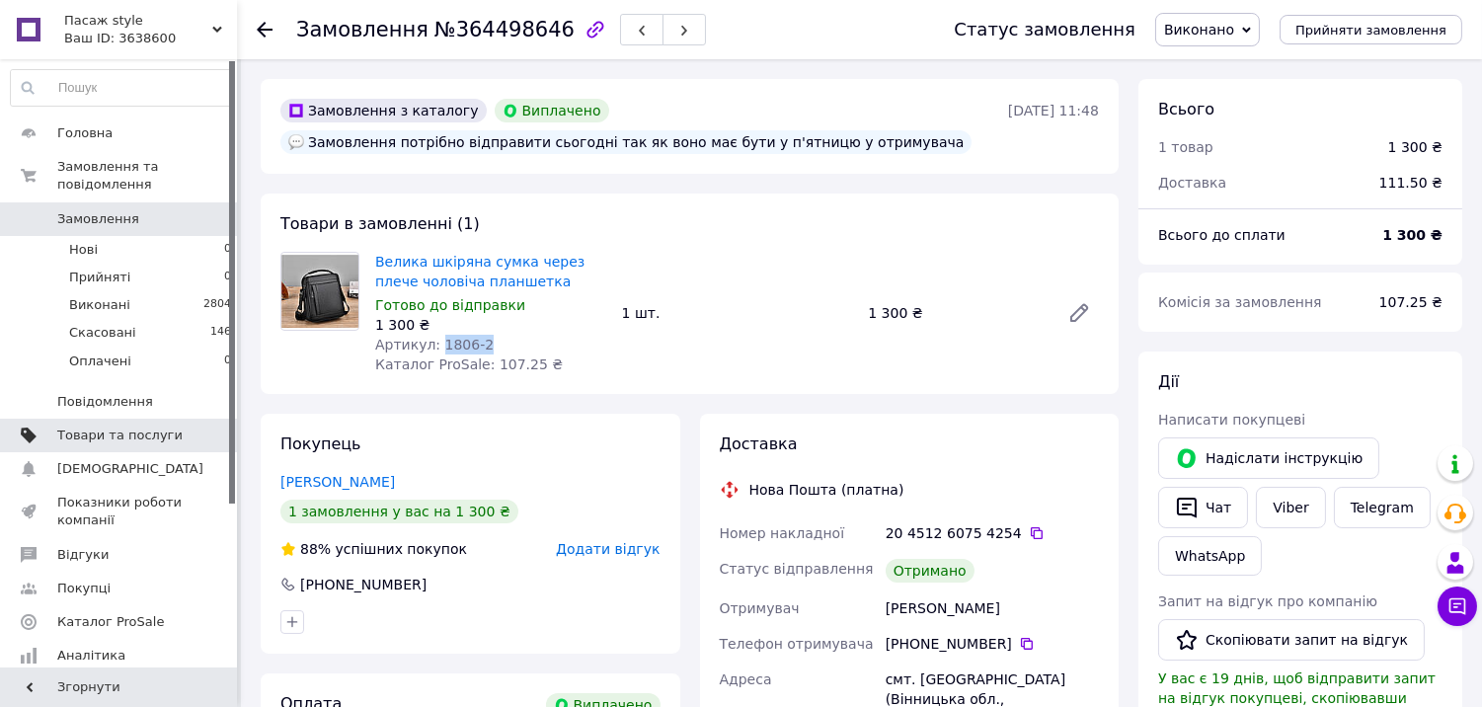
click at [111, 426] on span "Товари та послуги" at bounding box center [119, 435] width 125 height 18
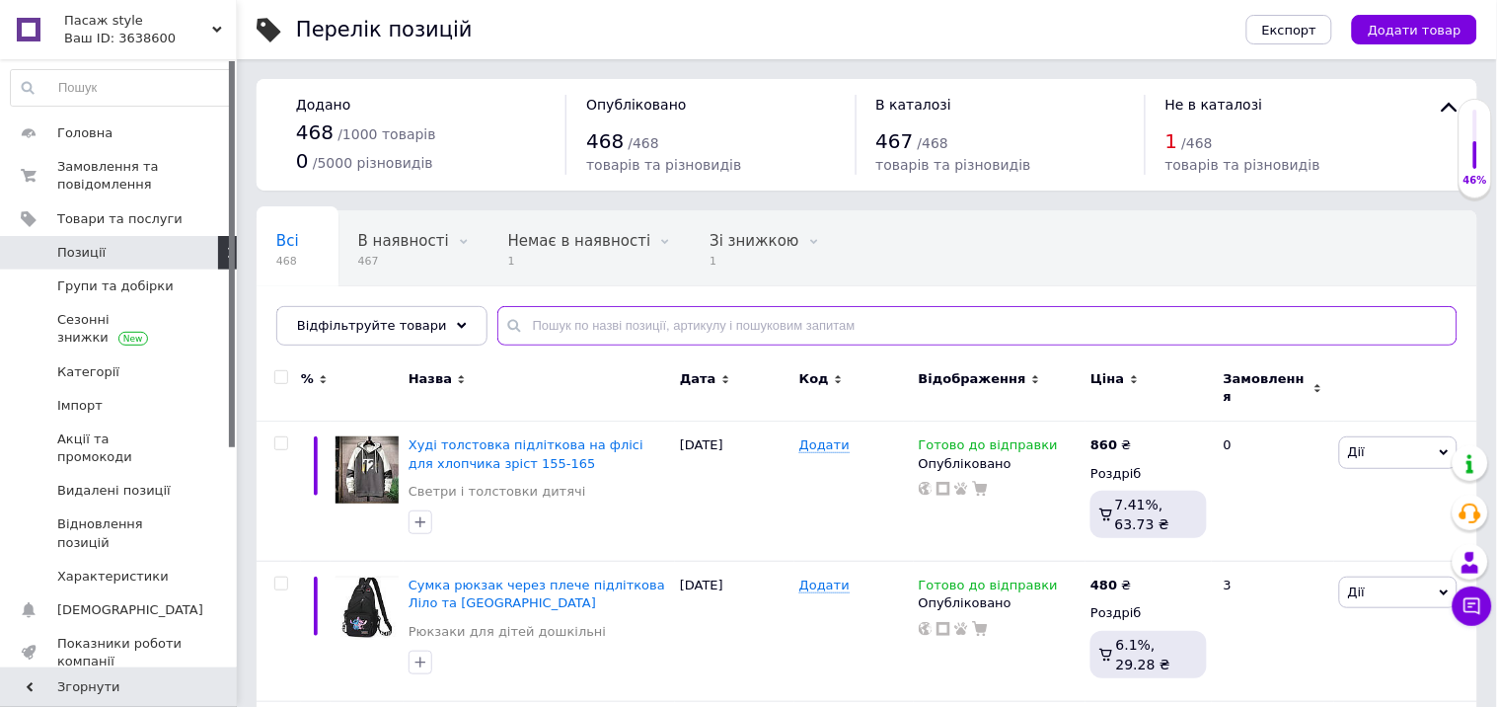
click at [543, 319] on input "text" at bounding box center [978, 325] width 960 height 39
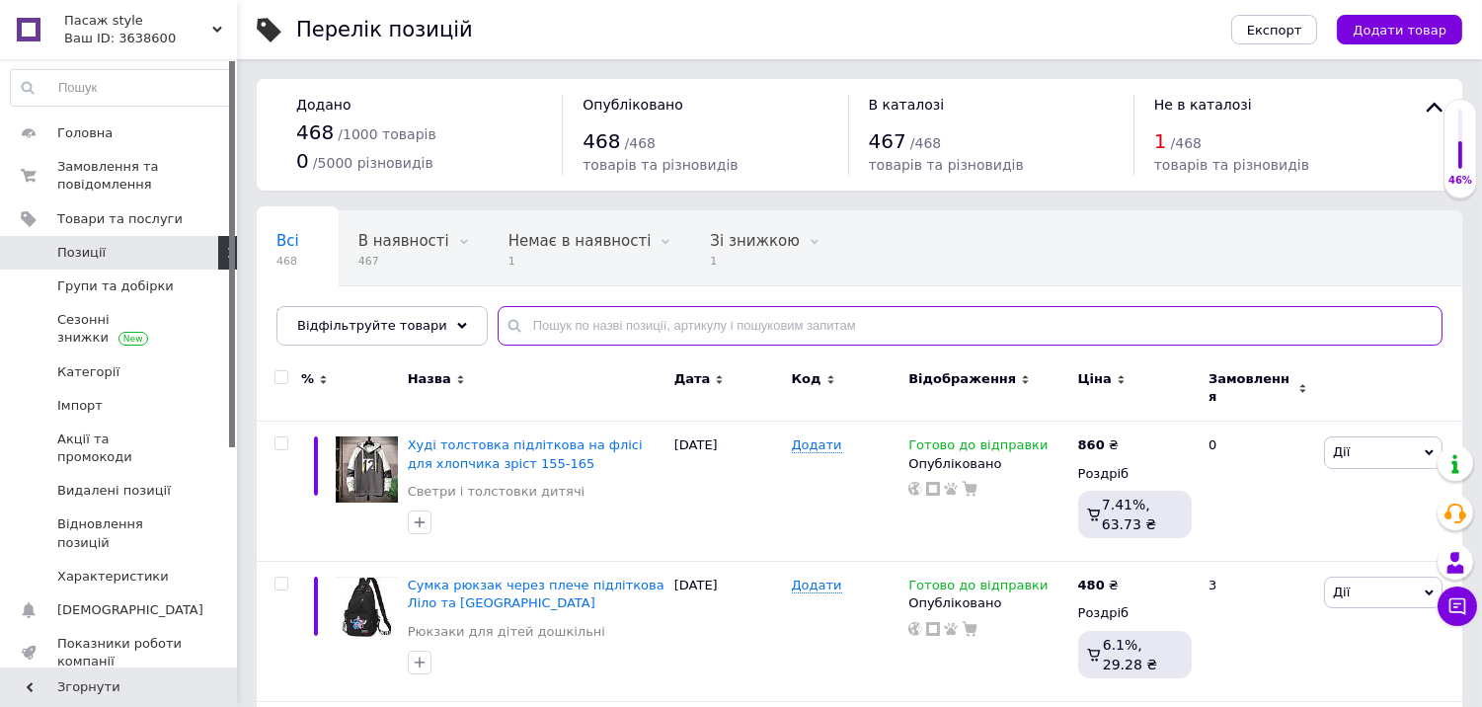
paste input "1806-2"
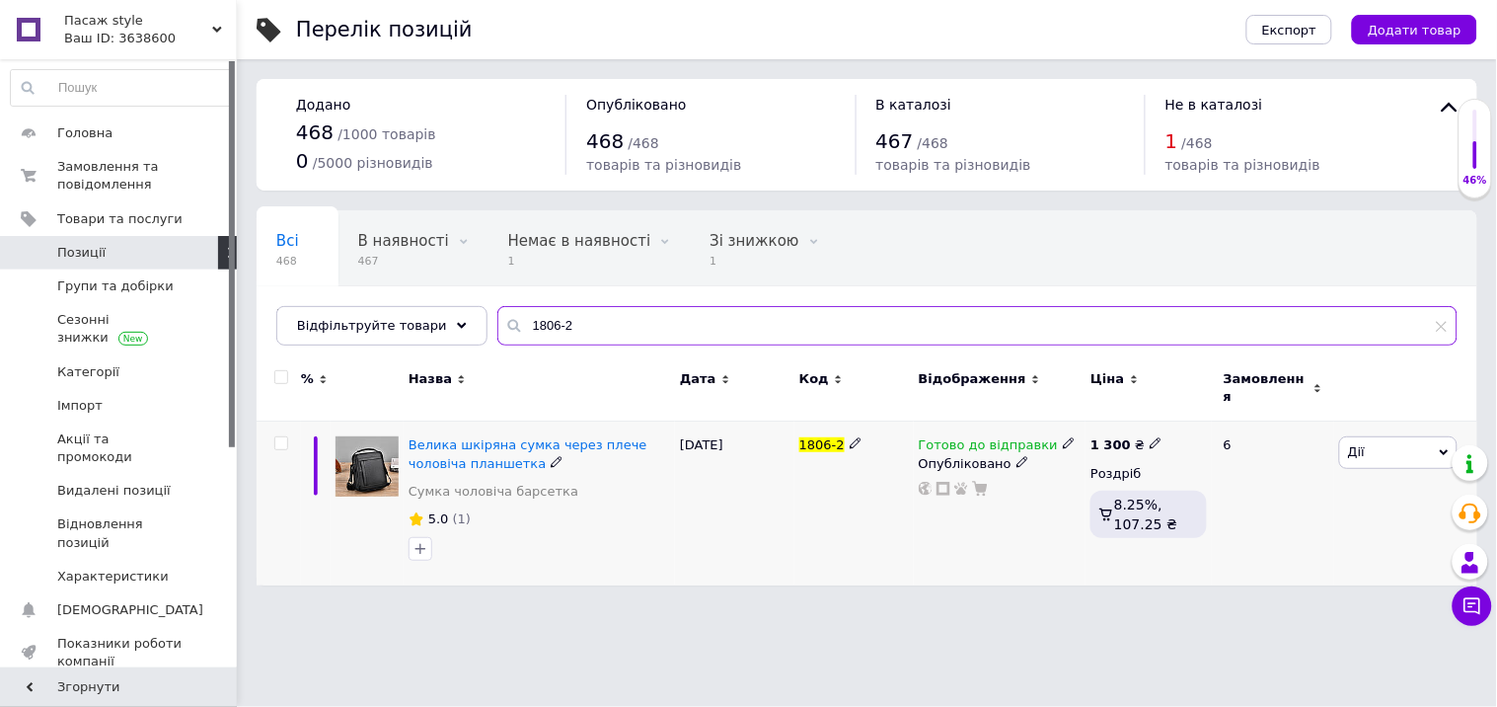
type input "1806-2"
click at [1150, 438] on use at bounding box center [1155, 443] width 11 height 11
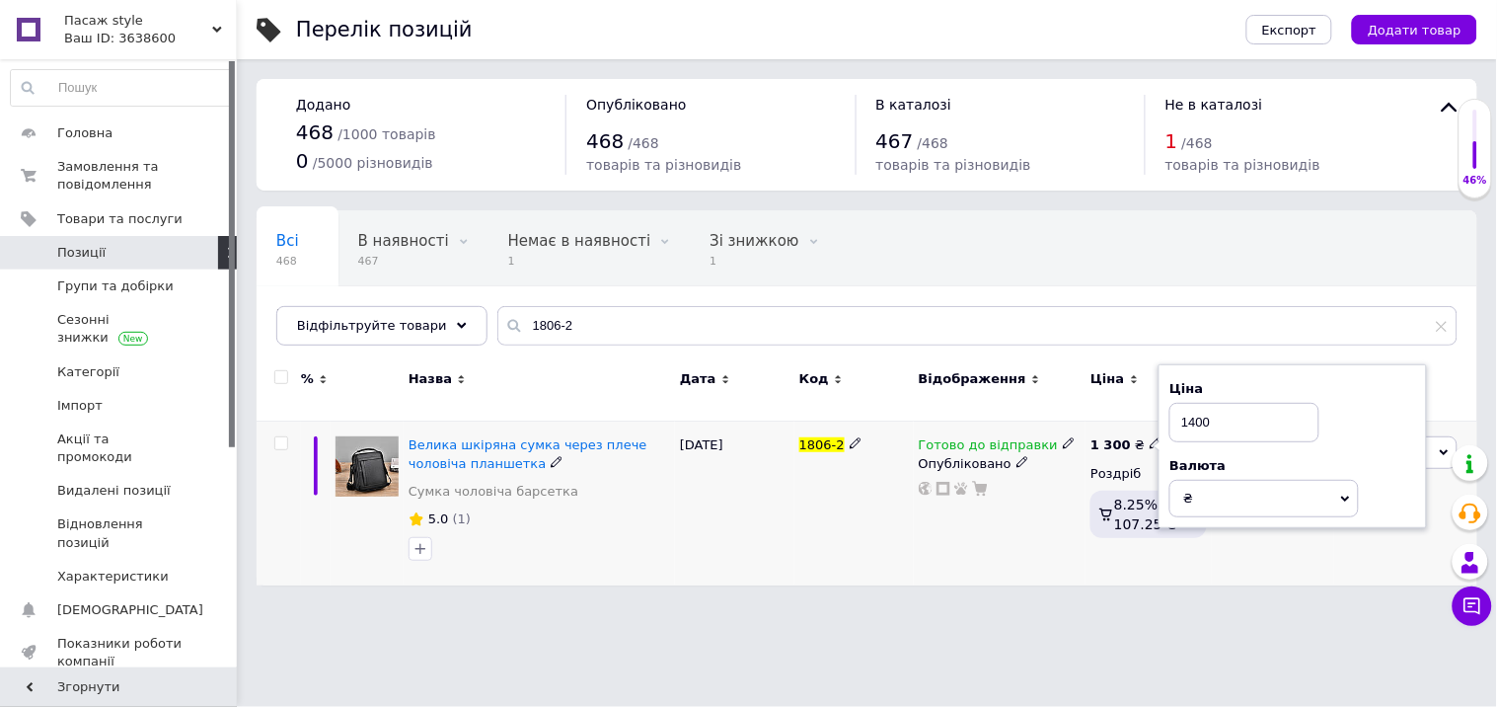
type input "1400"
click at [933, 530] on div "Готово до відправки Опубліковано" at bounding box center [1000, 504] width 173 height 164
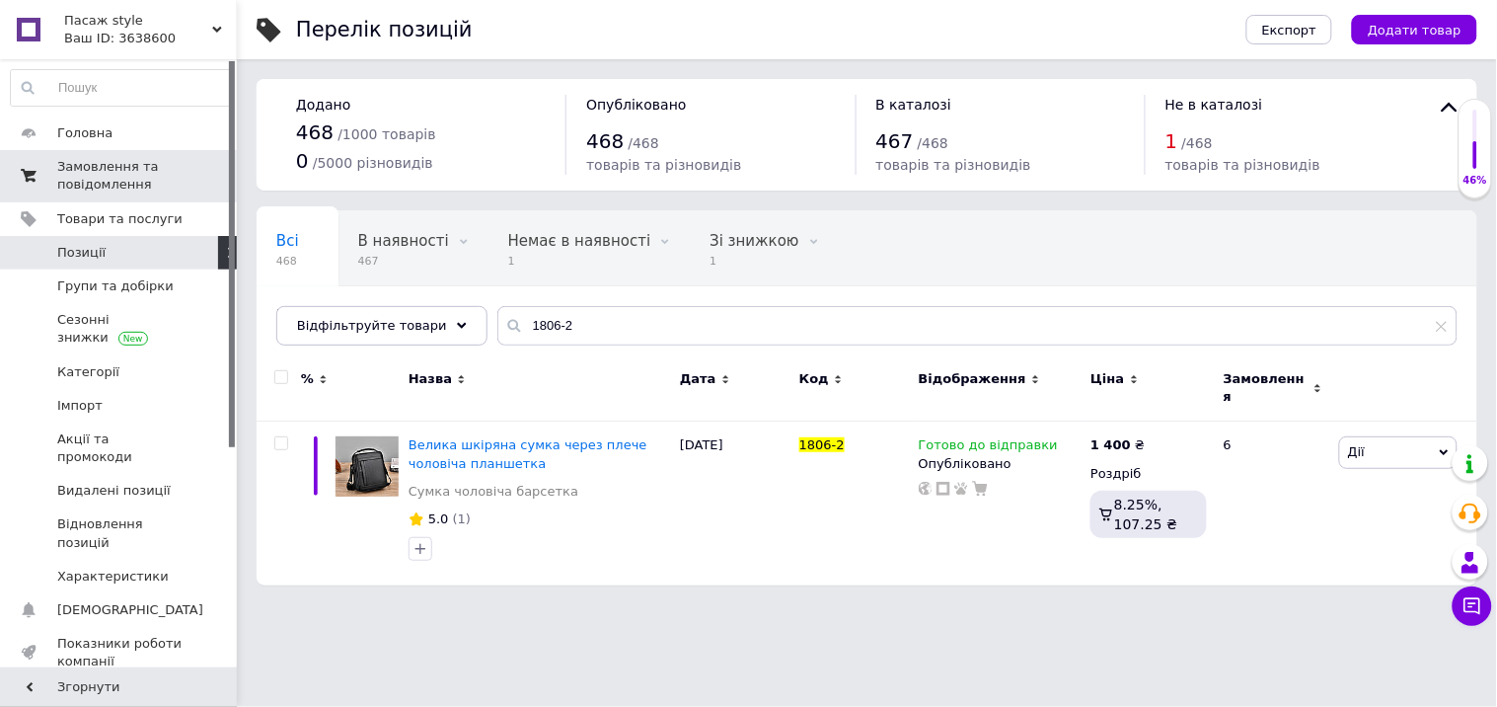
click at [89, 164] on span "Замовлення та повідомлення" at bounding box center [119, 176] width 125 height 36
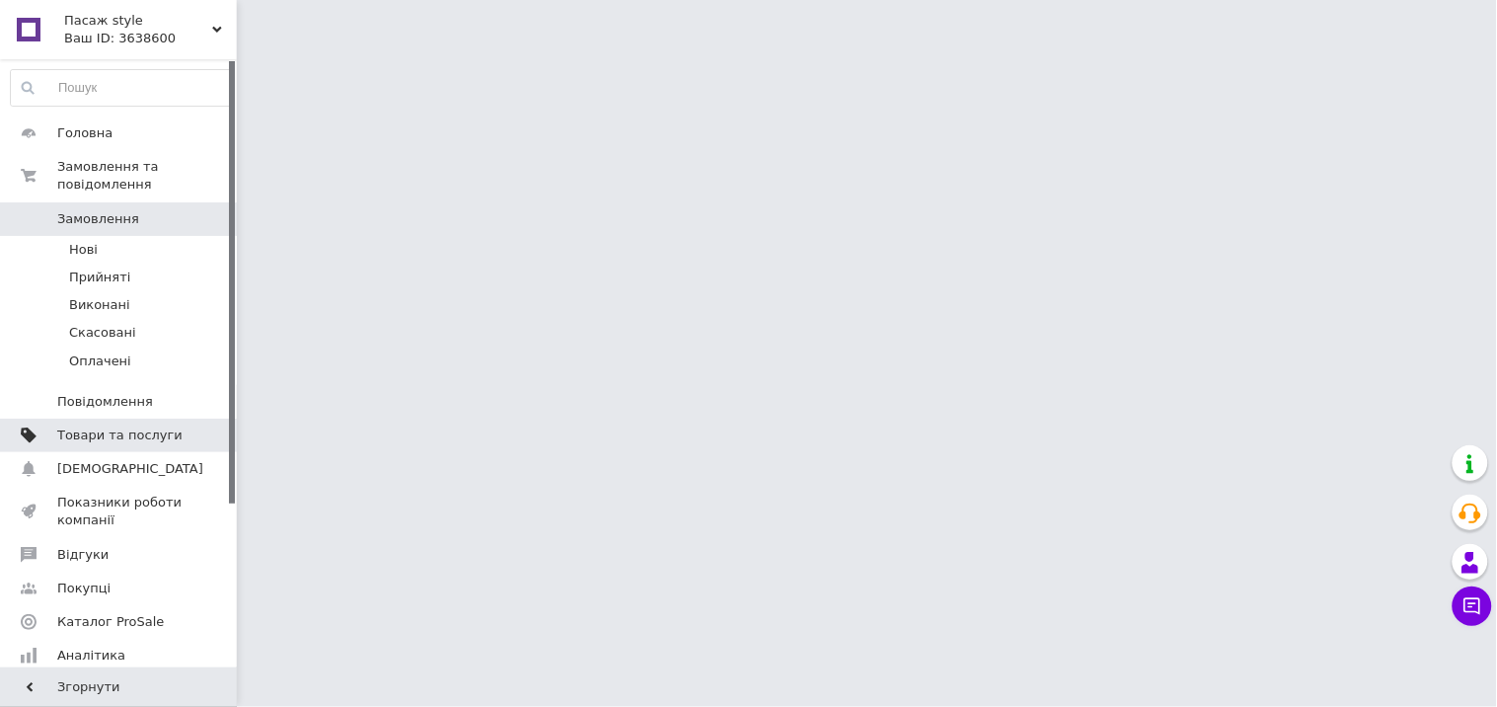
click at [120, 426] on span "Товари та послуги" at bounding box center [119, 435] width 125 height 18
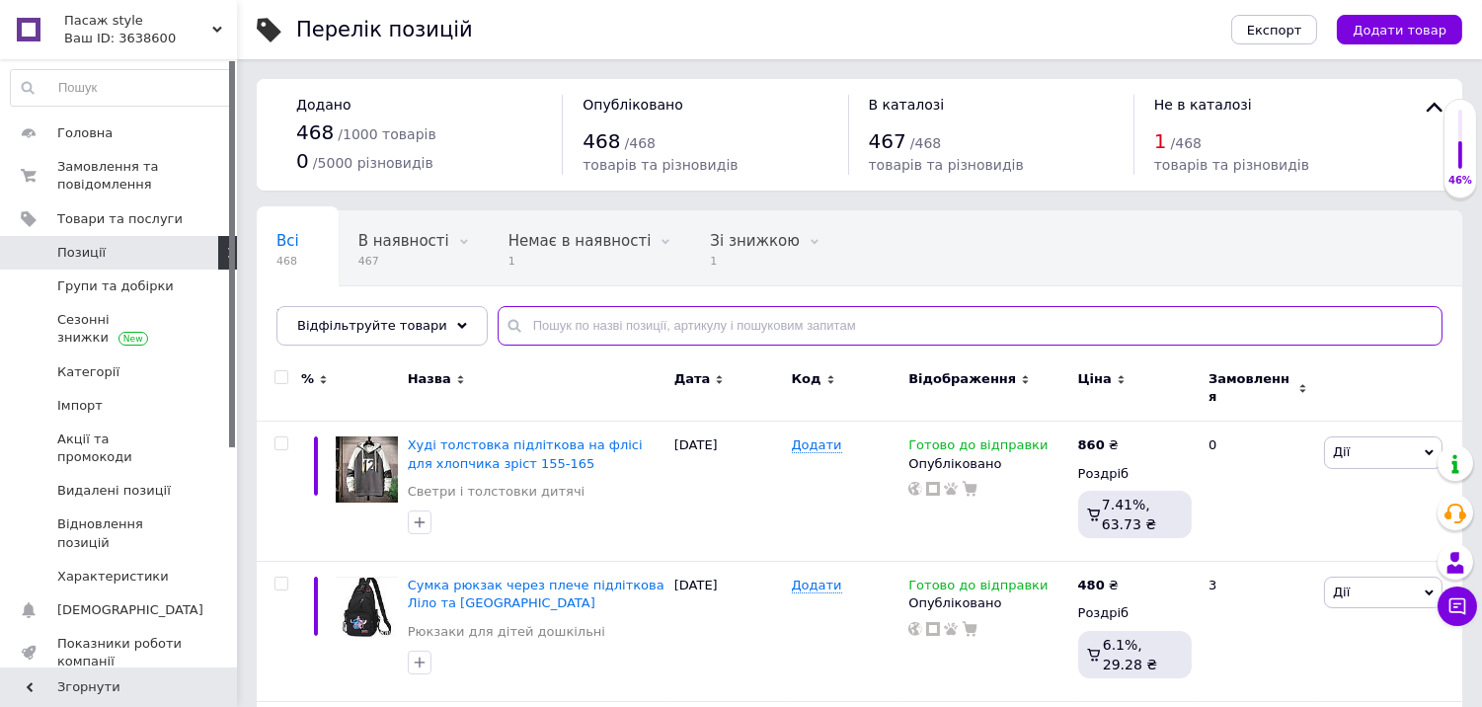
click at [539, 320] on input "text" at bounding box center [970, 325] width 945 height 39
paste input "Рваний светр жіночий оверсайз подовжений"
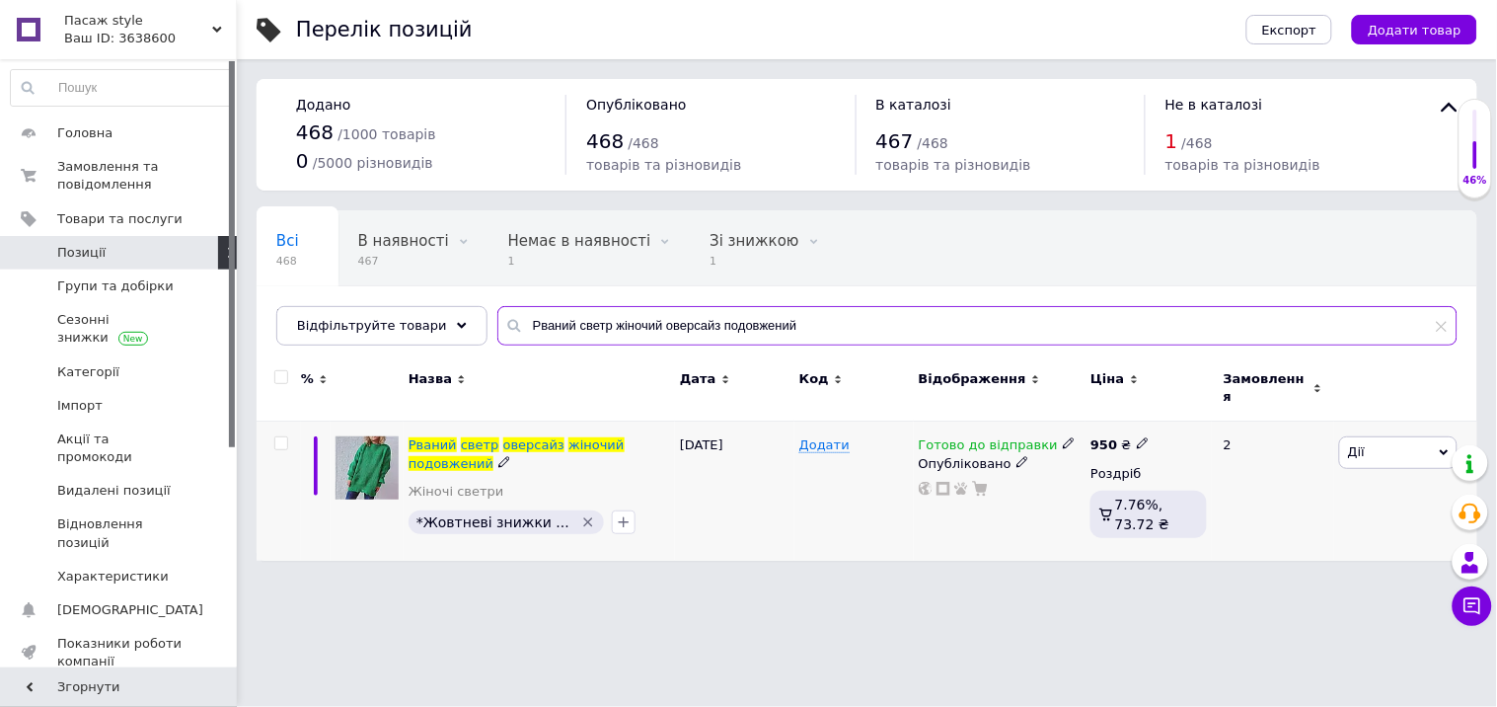
type input "Рваний светр жіночий оверсайз подовжений"
click at [1137, 438] on use at bounding box center [1142, 443] width 11 height 11
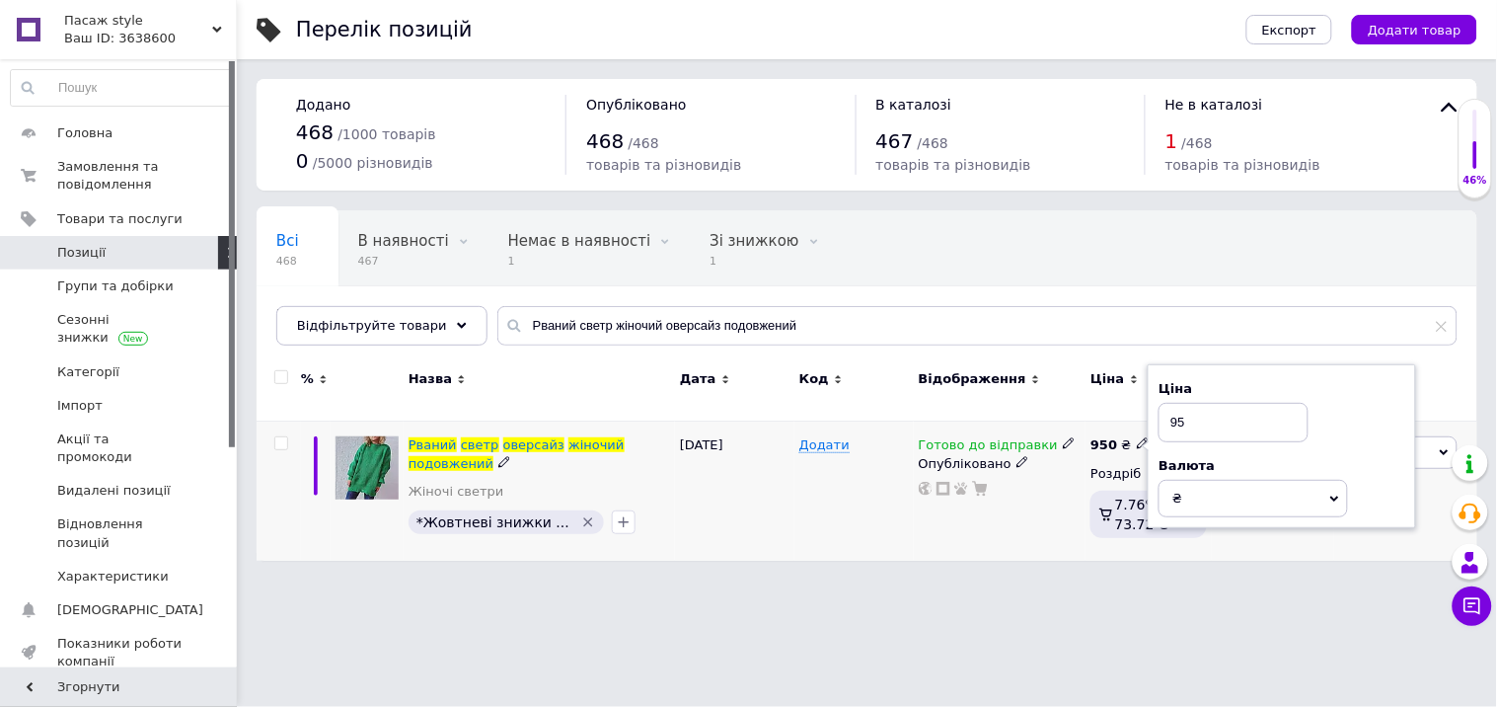
type input "9"
type input "1050"
click at [1002, 516] on div "Готово до відправки Опубліковано" at bounding box center [1000, 491] width 173 height 139
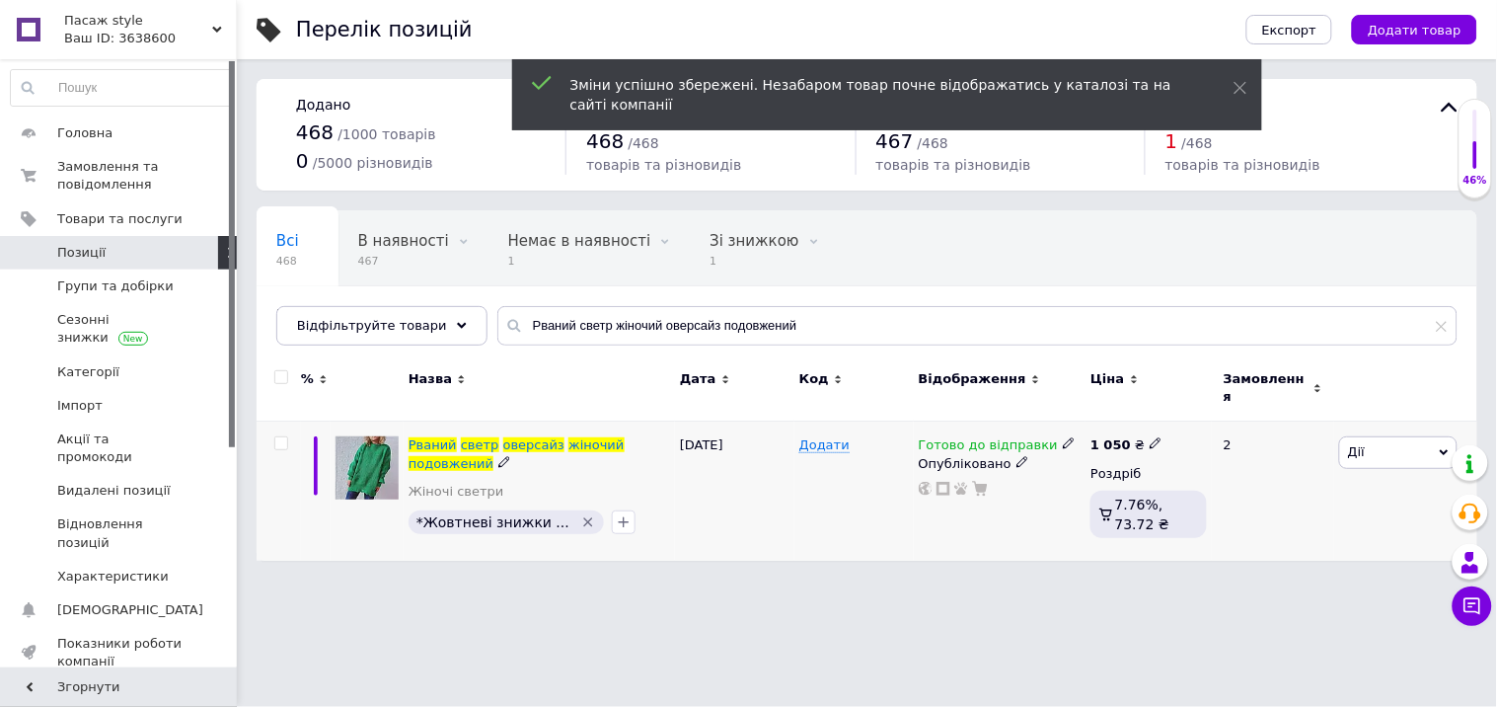
click at [1017, 456] on icon at bounding box center [1023, 462] width 12 height 12
click at [809, 494] on div "Додати" at bounding box center [854, 491] width 119 height 139
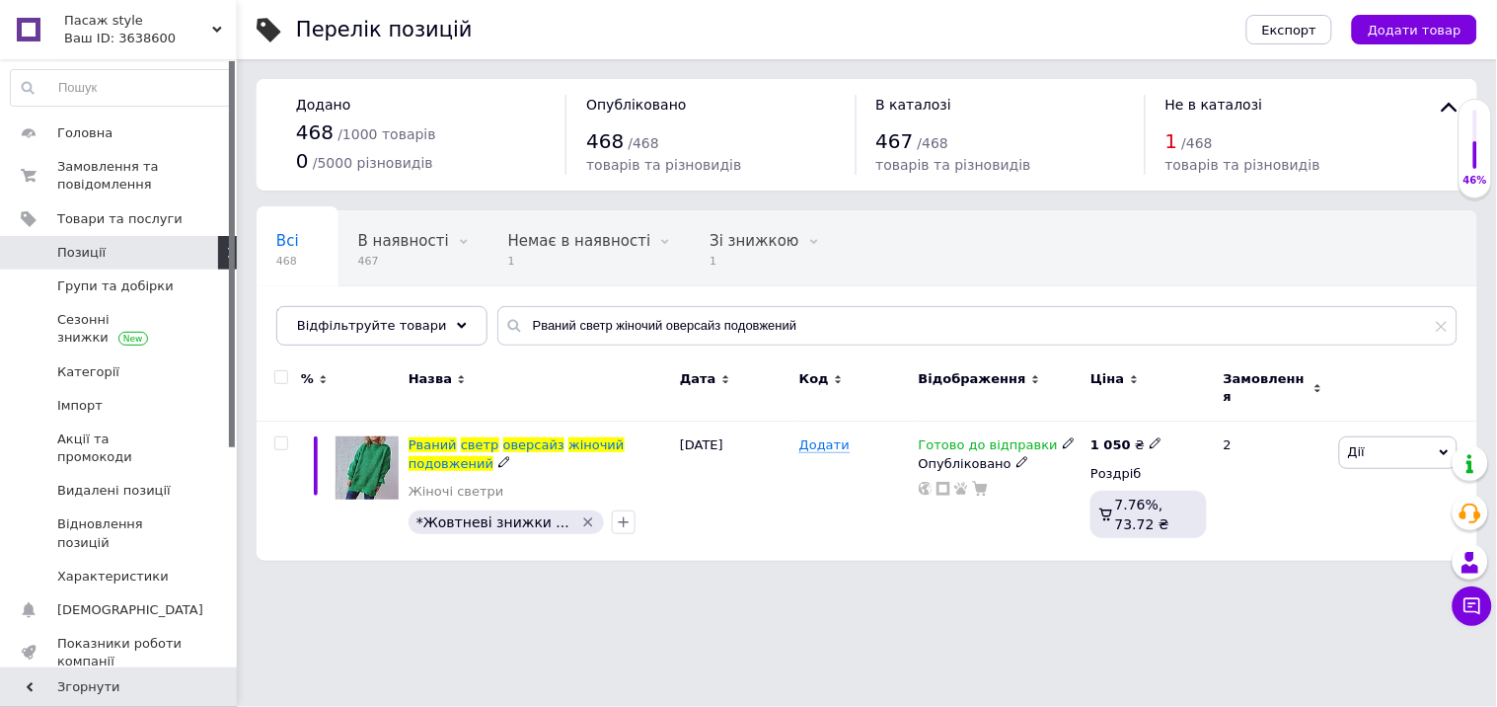
click at [1063, 437] on icon at bounding box center [1069, 443] width 12 height 12
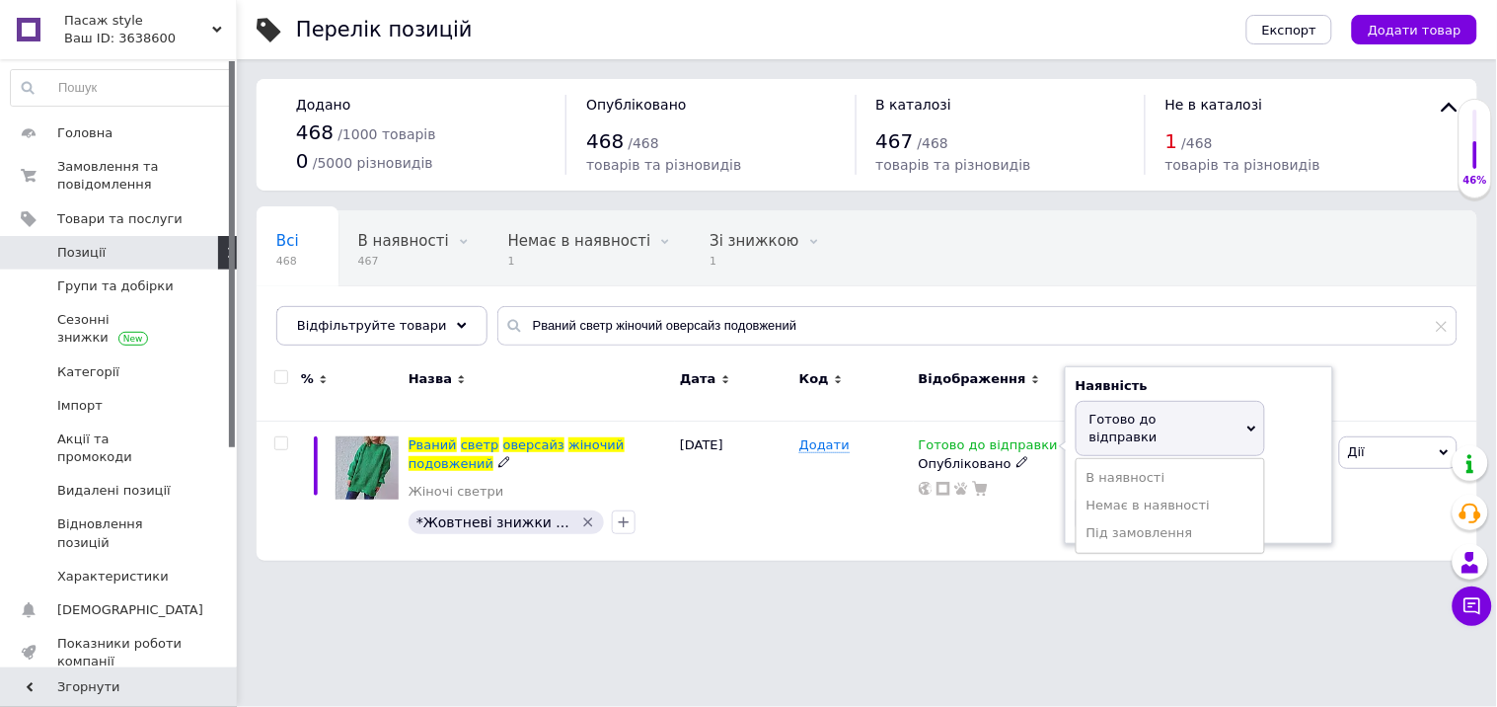
click at [1112, 412] on span "Готово до відправки" at bounding box center [1124, 428] width 68 height 33
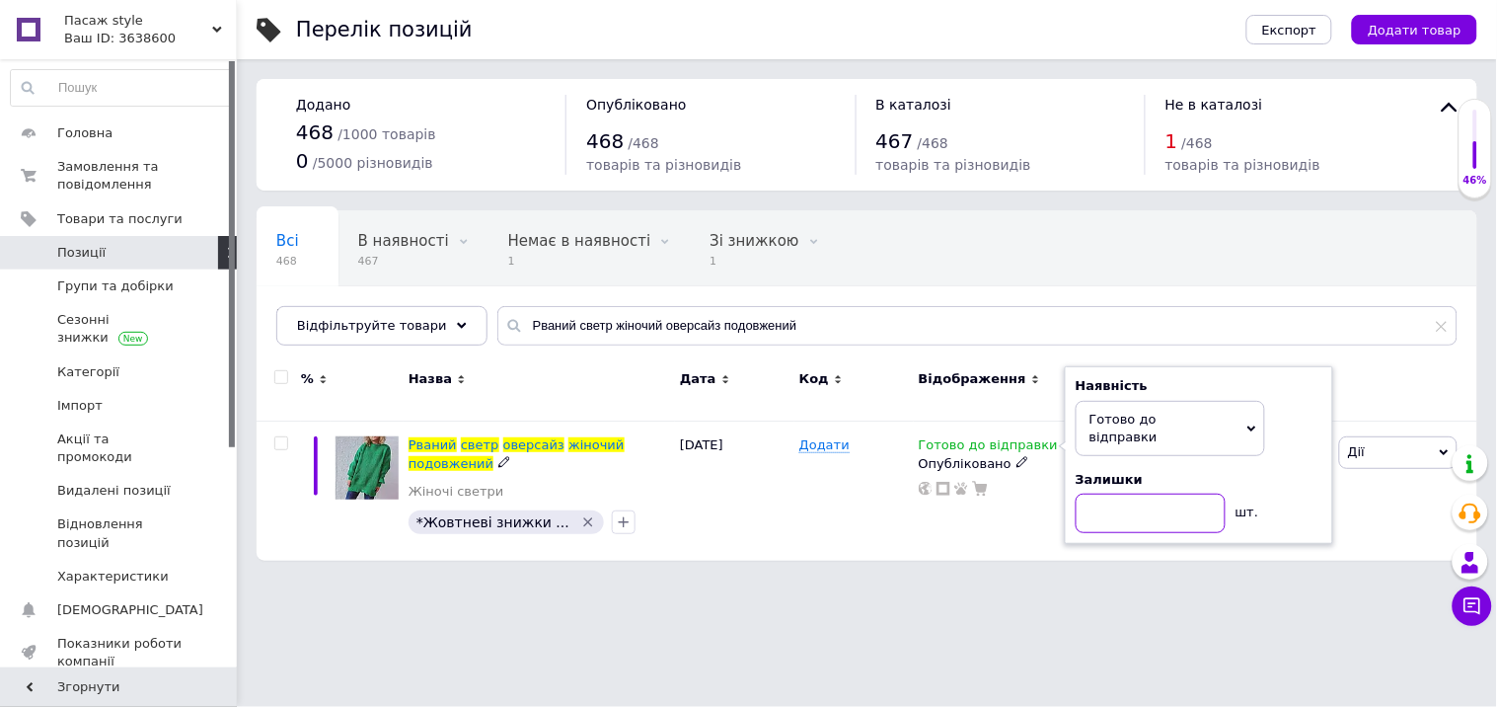
click at [1107, 494] on input at bounding box center [1151, 513] width 150 height 39
type input "1"
click at [813, 498] on div "Додати" at bounding box center [854, 491] width 119 height 139
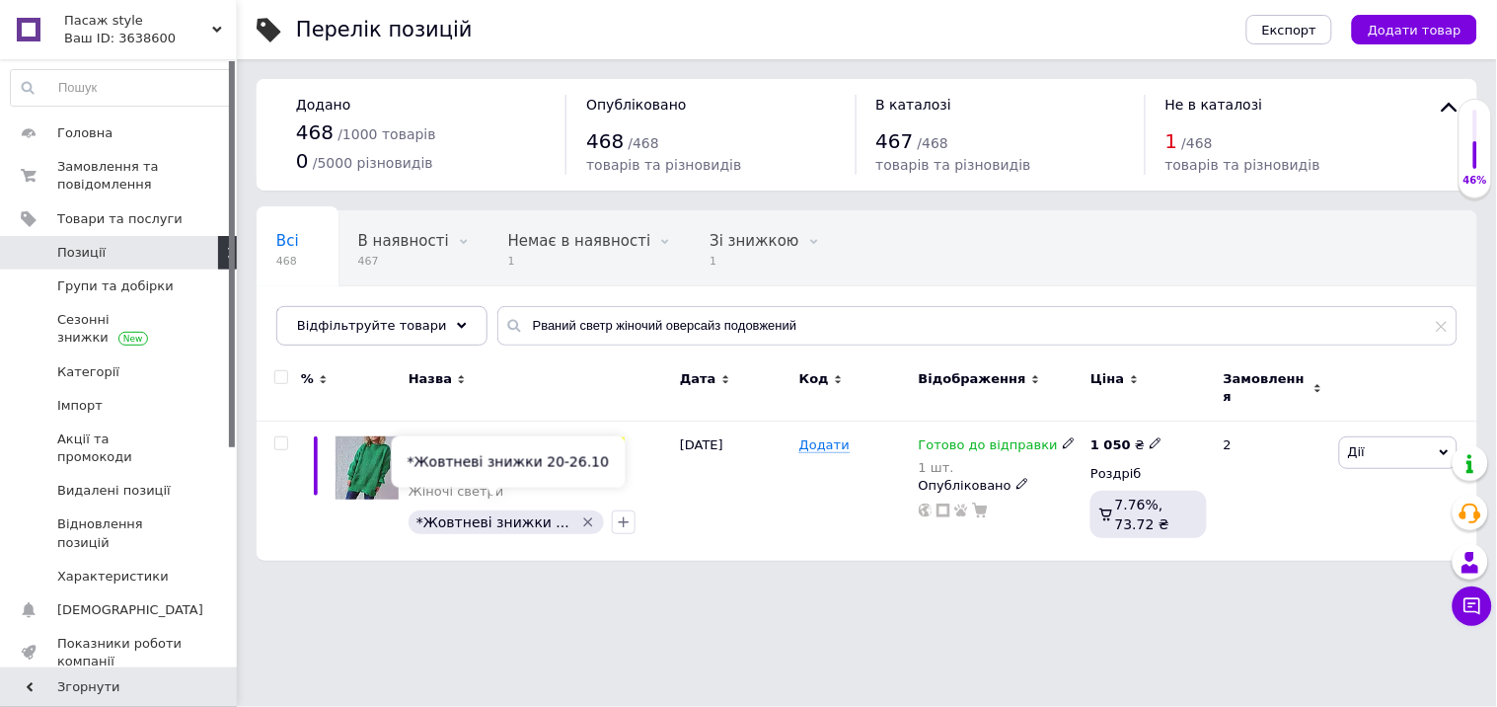
click at [580, 514] on icon "Видалити мітку" at bounding box center [588, 522] width 16 height 16
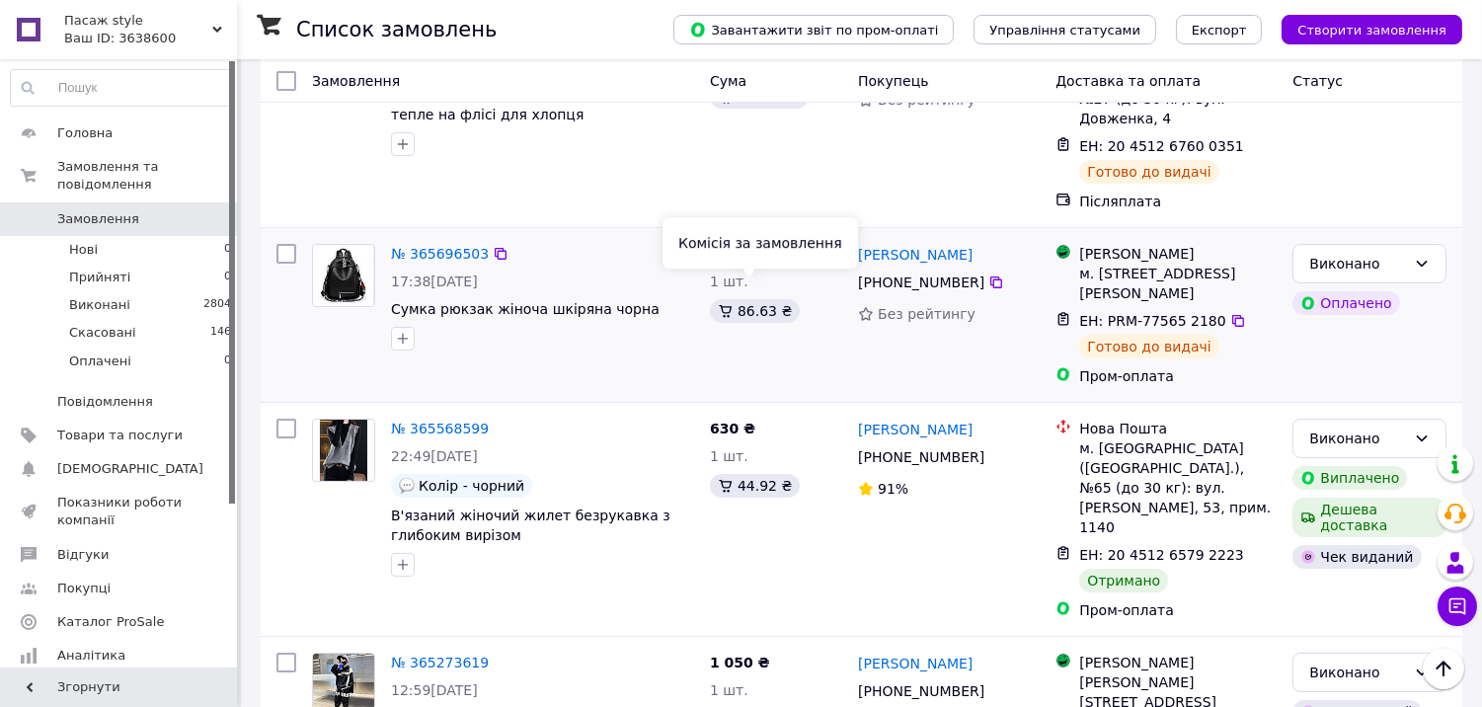
scroll to position [329, 0]
